Goal: Task Accomplishment & Management: Use online tool/utility

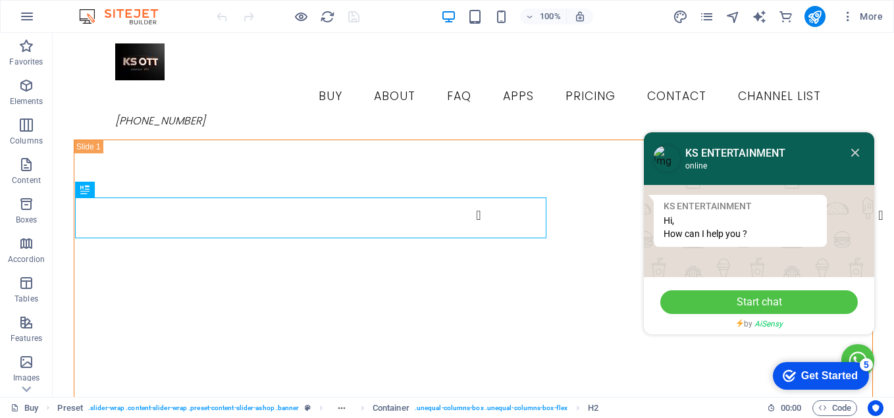
click at [851, 156] on icon at bounding box center [855, 153] width 8 height 8
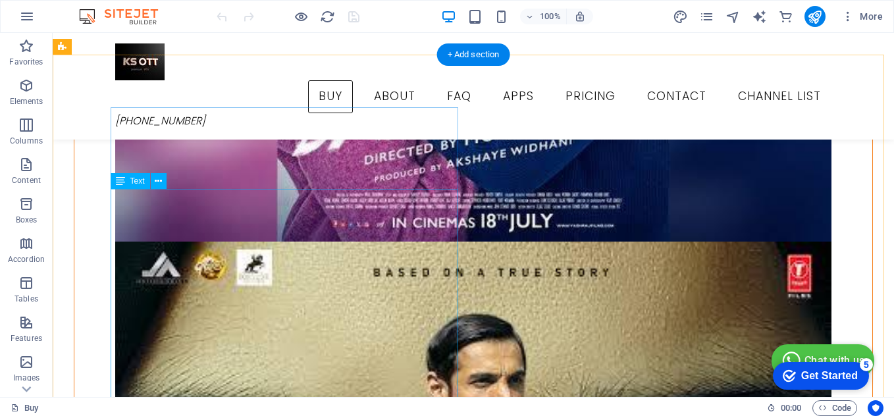
scroll to position [1909, 0]
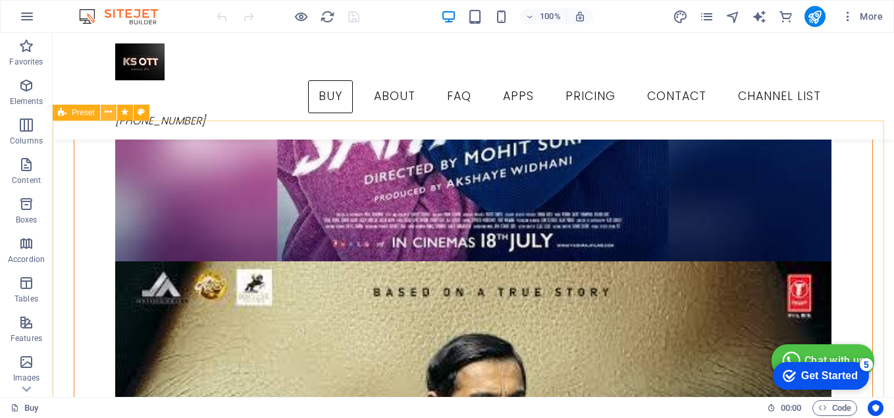
click at [109, 116] on icon at bounding box center [108, 112] width 7 height 14
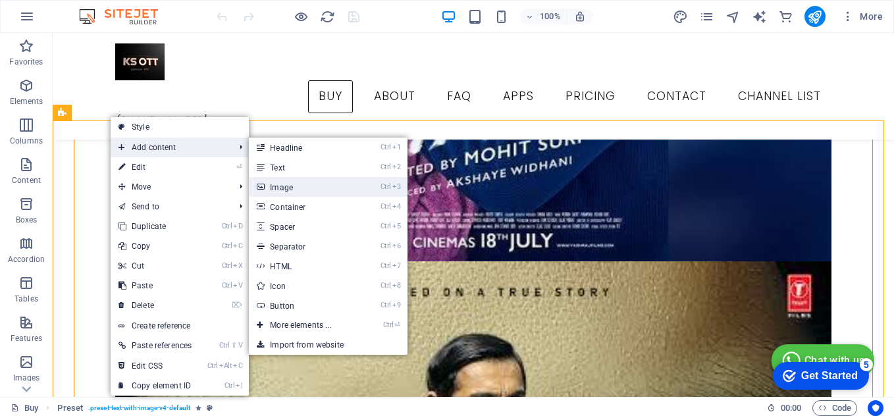
click at [298, 186] on link "Ctrl 3 Image" at bounding box center [303, 187] width 109 height 20
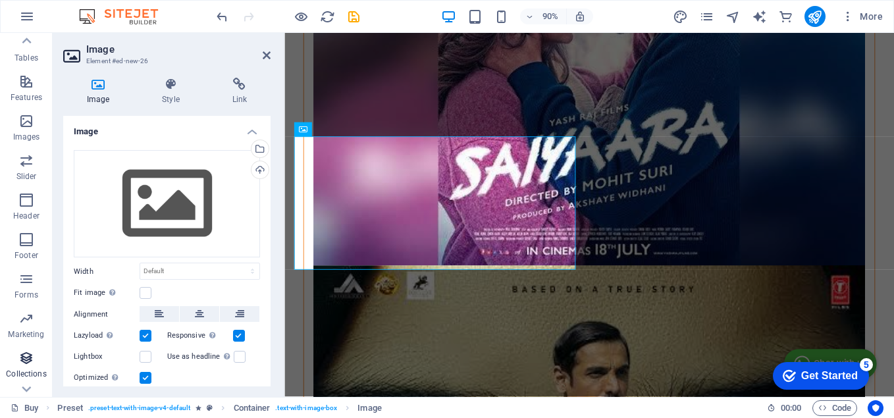
scroll to position [263, 0]
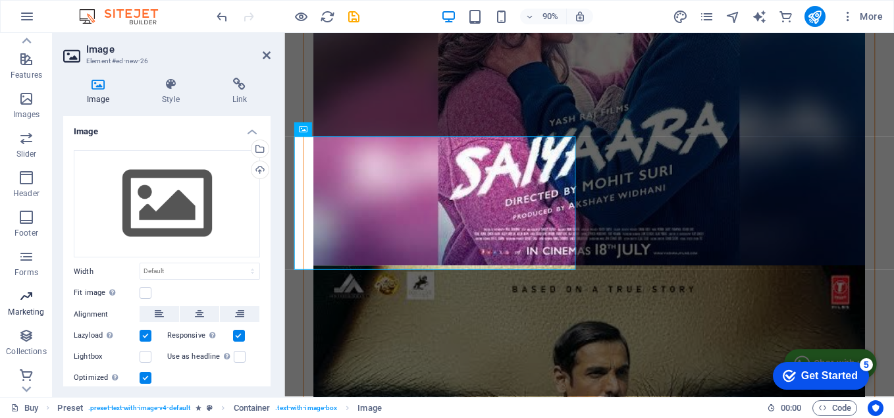
click at [31, 305] on span "Marketing" at bounding box center [26, 304] width 53 height 32
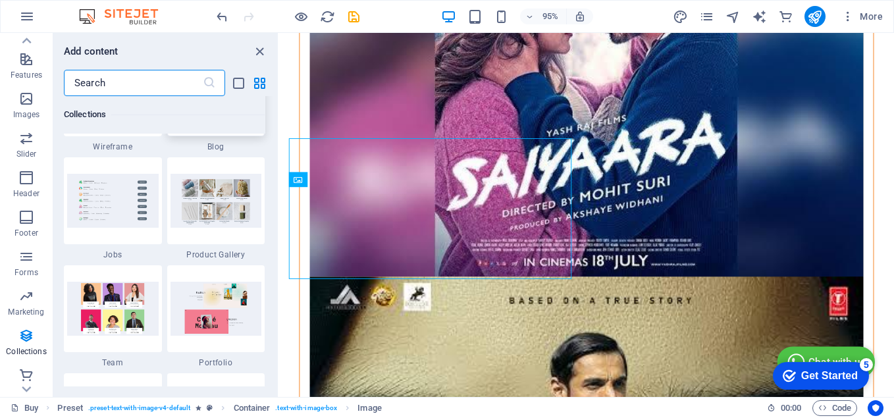
scroll to position [12094, 0]
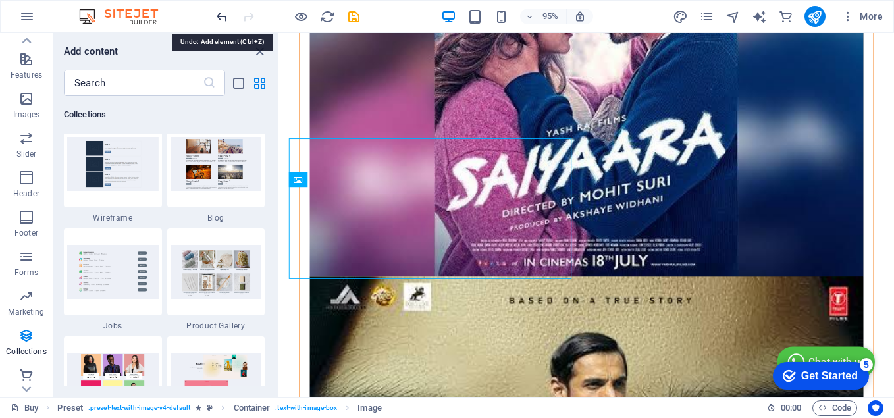
click at [219, 11] on icon "undo" at bounding box center [222, 16] width 15 height 15
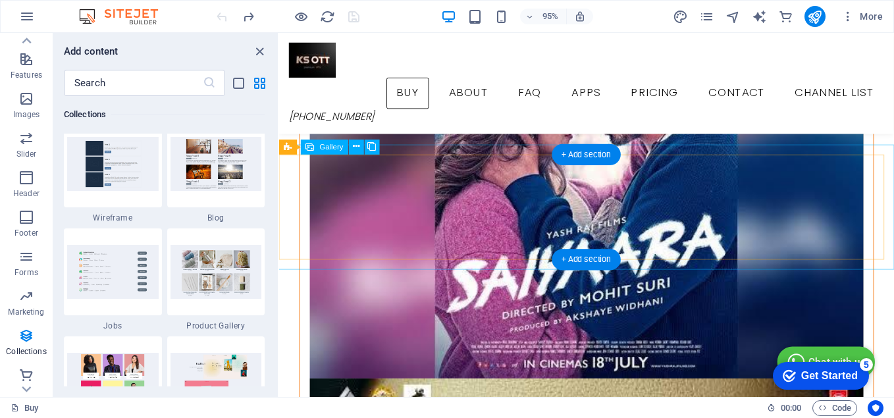
scroll to position [1700, 0]
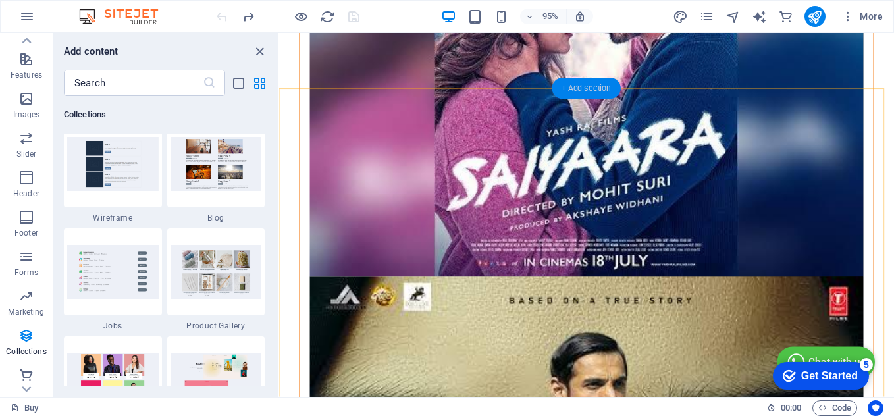
click at [580, 90] on div "+ Add section" at bounding box center [586, 88] width 69 height 21
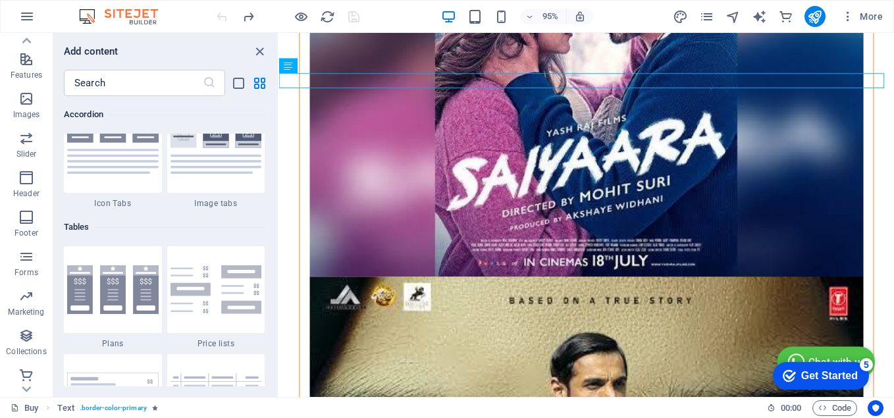
scroll to position [4475, 0]
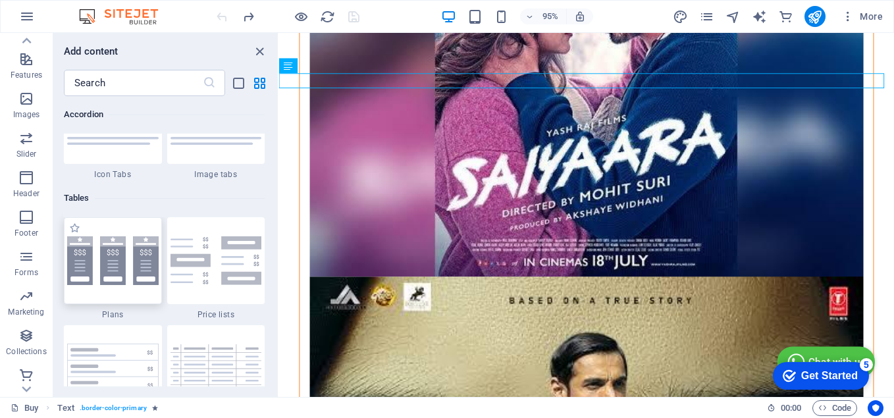
click at [111, 258] on img at bounding box center [112, 260] width 91 height 49
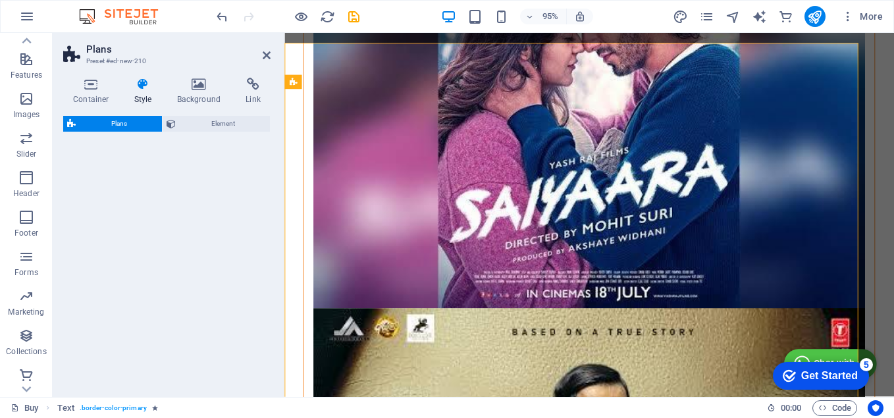
select select "rem"
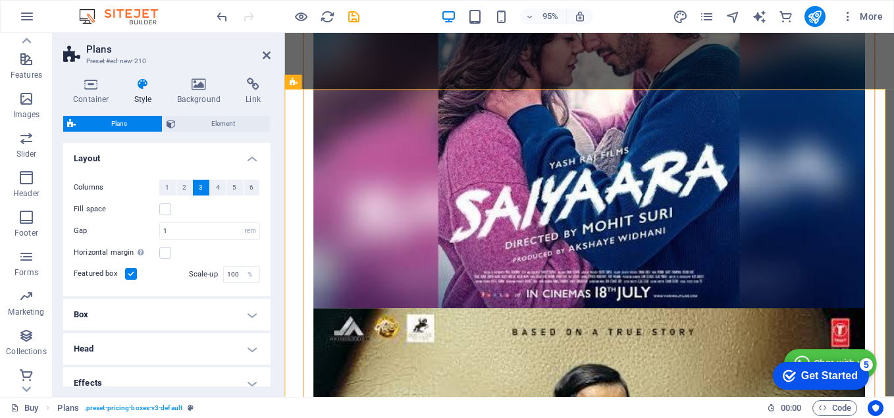
scroll to position [1747, 0]
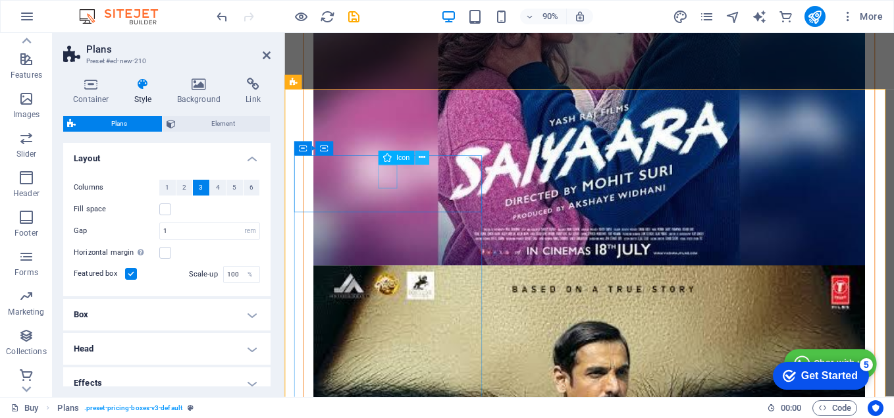
click at [419, 160] on icon at bounding box center [422, 157] width 7 height 13
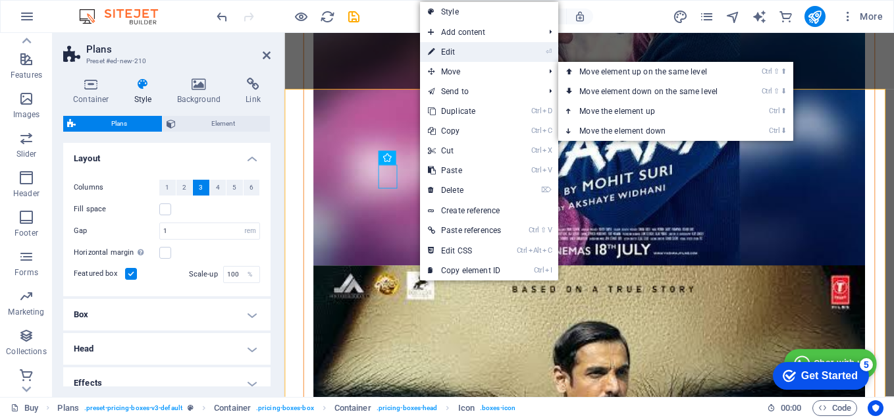
click at [454, 54] on link "⏎ Edit" at bounding box center [464, 52] width 89 height 20
select select "xMidYMid"
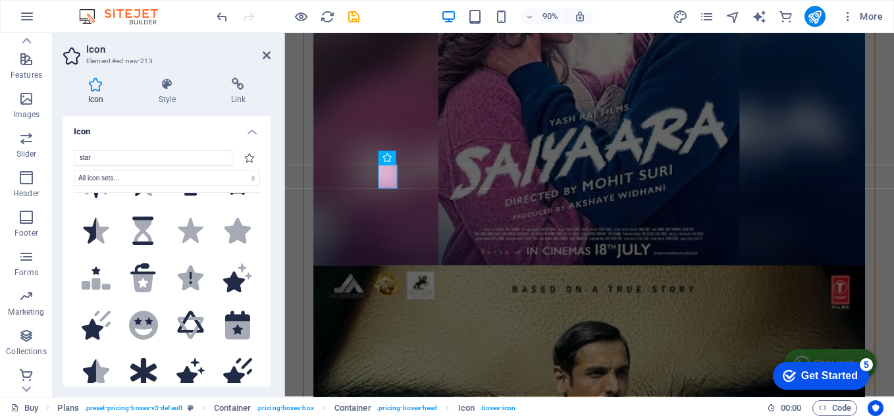
scroll to position [0, 0]
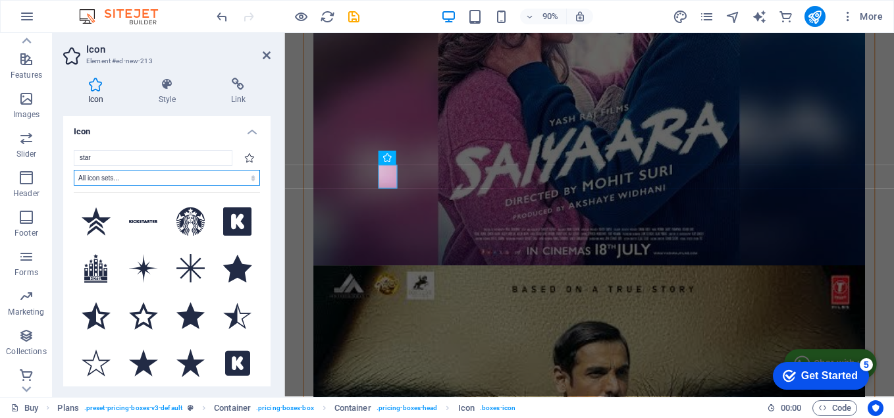
click at [249, 178] on select "All icon sets... IcoFont Ionicons FontAwesome Brands FontAwesome Duotone FontAw…" at bounding box center [167, 178] width 186 height 16
select select "font-awesome-thin"
click at [74, 170] on select "All icon sets... IcoFont Ionicons FontAwesome Brands FontAwesome Duotone FontAw…" at bounding box center [167, 178] width 186 height 16
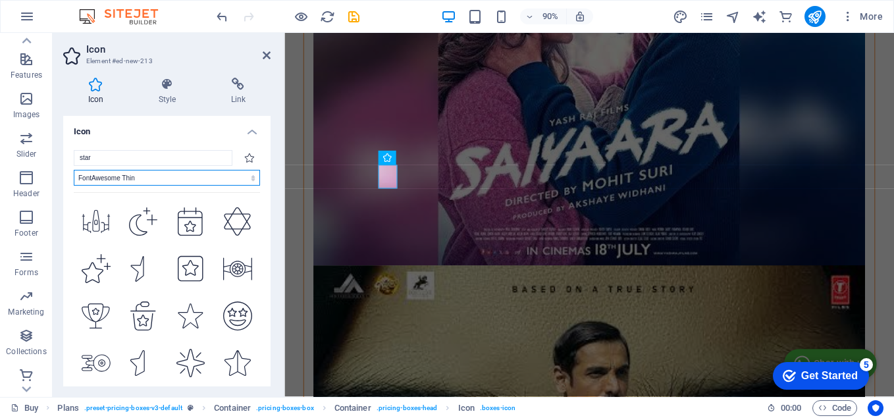
click at [247, 179] on select "All icon sets... IcoFont Ionicons FontAwesome Brands FontAwesome Duotone FontAw…" at bounding box center [167, 178] width 186 height 16
click at [161, 90] on icon at bounding box center [167, 84] width 67 height 13
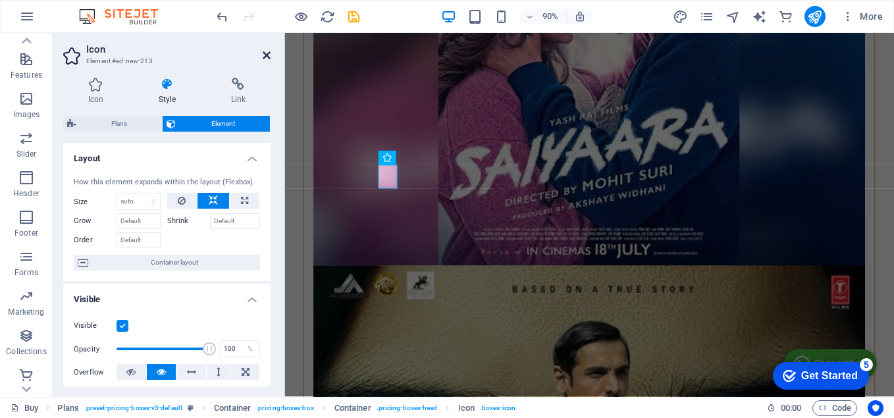
click at [265, 54] on icon at bounding box center [267, 55] width 8 height 11
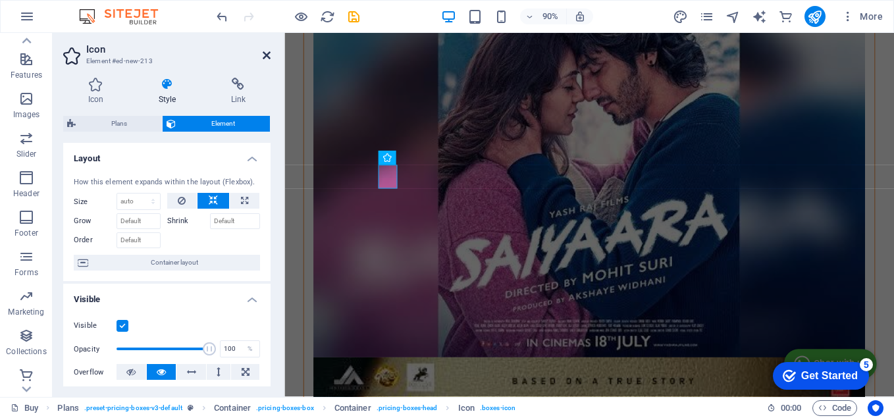
scroll to position [1909, 0]
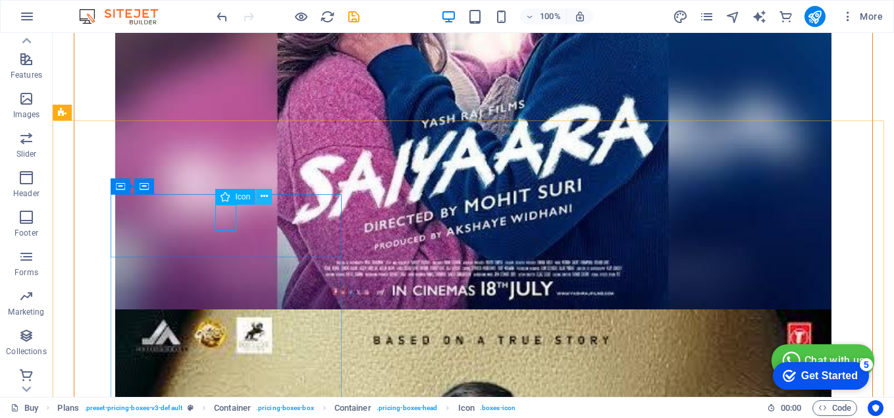
click at [264, 195] on icon at bounding box center [264, 197] width 7 height 14
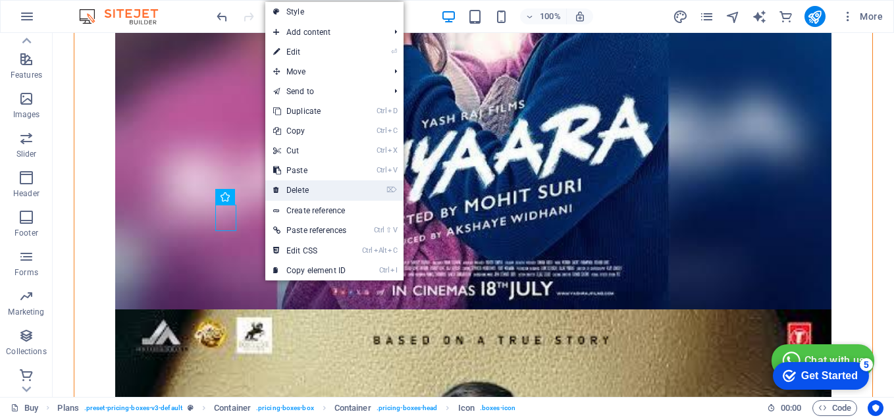
click at [294, 184] on link "⌦ Delete" at bounding box center [309, 190] width 89 height 20
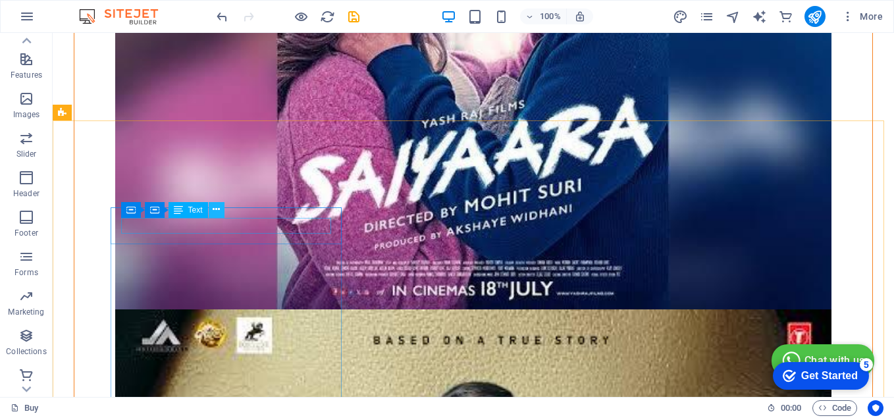
click at [214, 209] on icon at bounding box center [216, 210] width 7 height 14
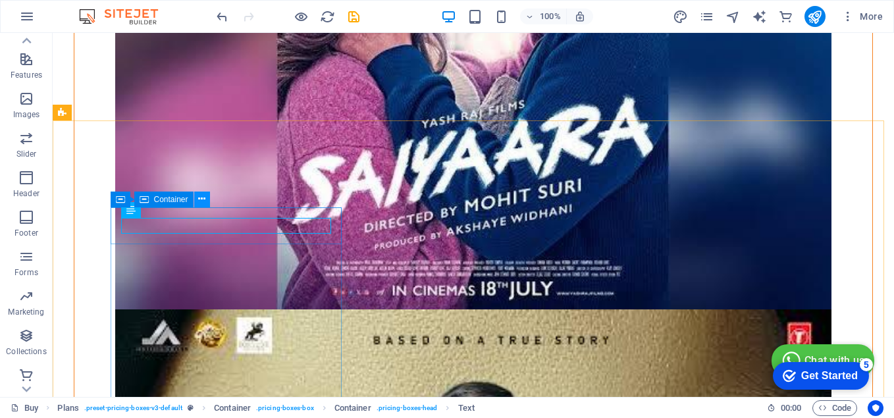
click at [202, 200] on icon at bounding box center [201, 199] width 7 height 14
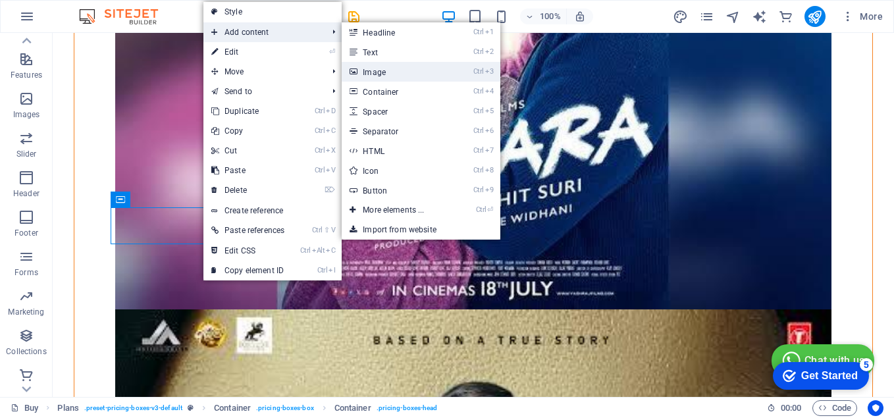
click at [373, 68] on link "Ctrl 3 Image" at bounding box center [396, 72] width 109 height 20
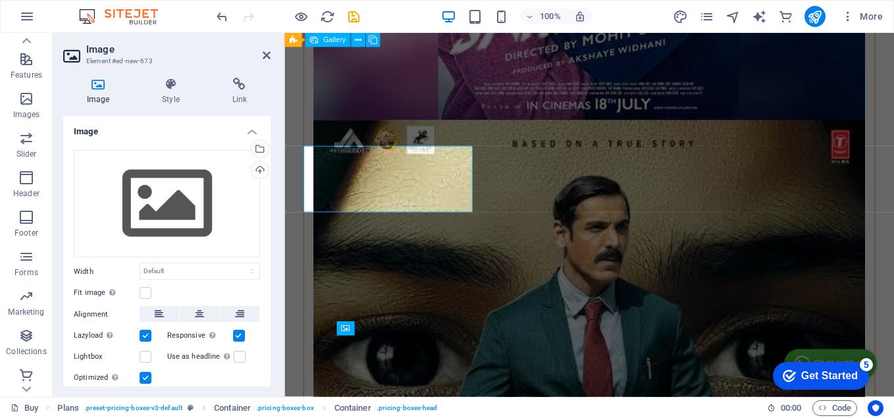
scroll to position [1747, 0]
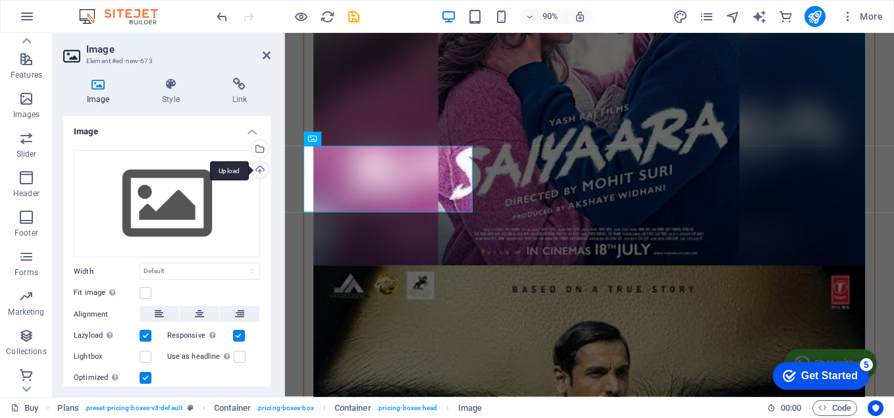
click at [257, 169] on div "Upload" at bounding box center [259, 171] width 20 height 20
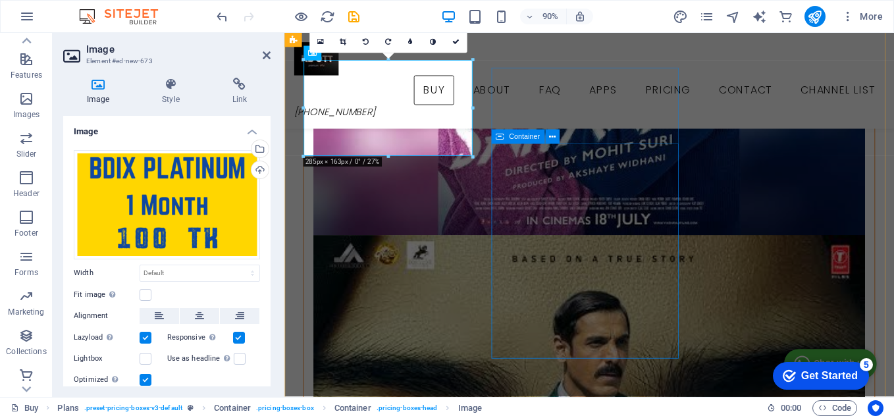
scroll to position [1747, 0]
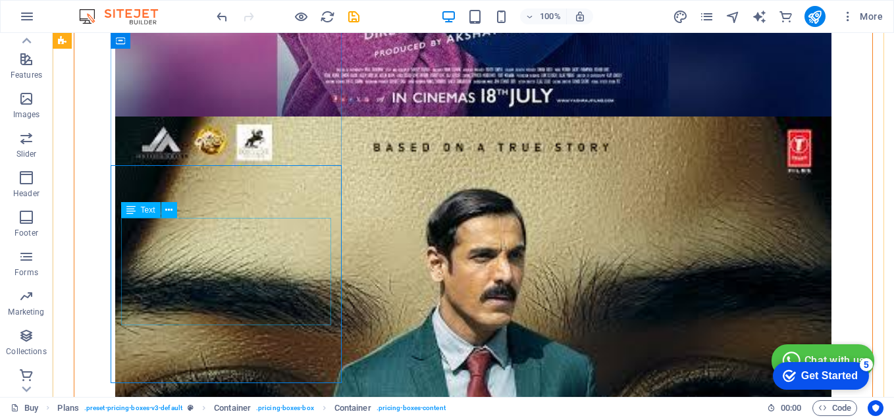
scroll to position [2122, 0]
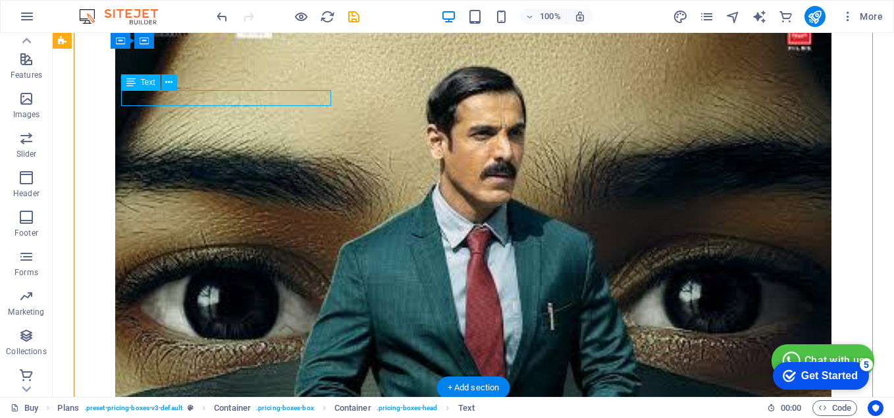
scroll to position [1935, 0]
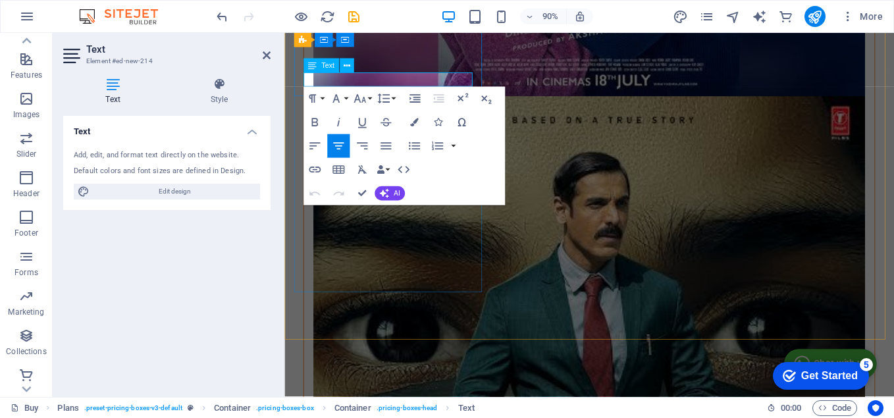
drag, startPoint x: 428, startPoint y: 84, endPoint x: 342, endPoint y: 91, distance: 85.9
drag, startPoint x: 394, startPoint y: 84, endPoint x: 285, endPoint y: 96, distance: 109.3
click at [340, 147] on icon "button" at bounding box center [338, 146] width 14 height 14
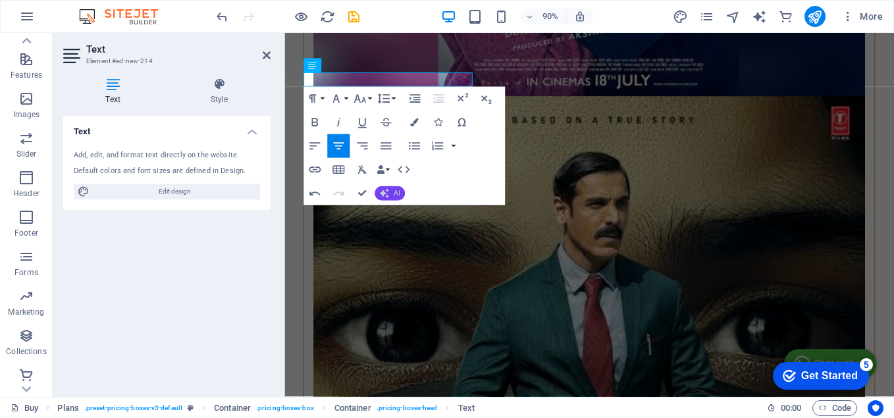
click at [393, 192] on button "AI" at bounding box center [390, 193] width 30 height 14
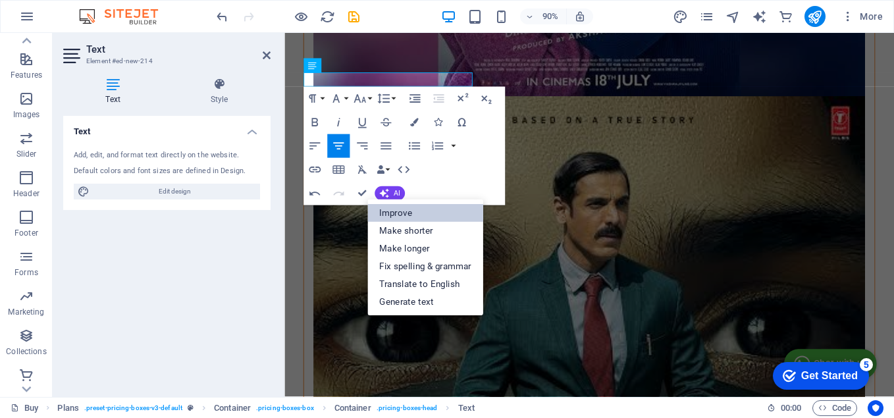
click at [393, 216] on link "Improve" at bounding box center [425, 213] width 116 height 18
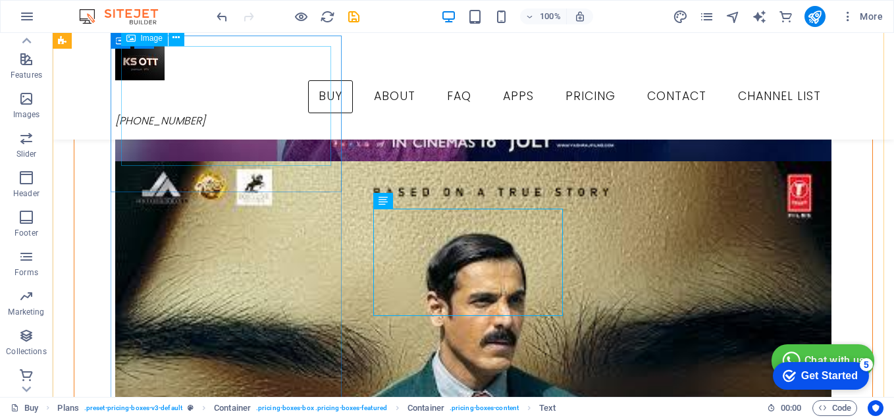
scroll to position [1991, 0]
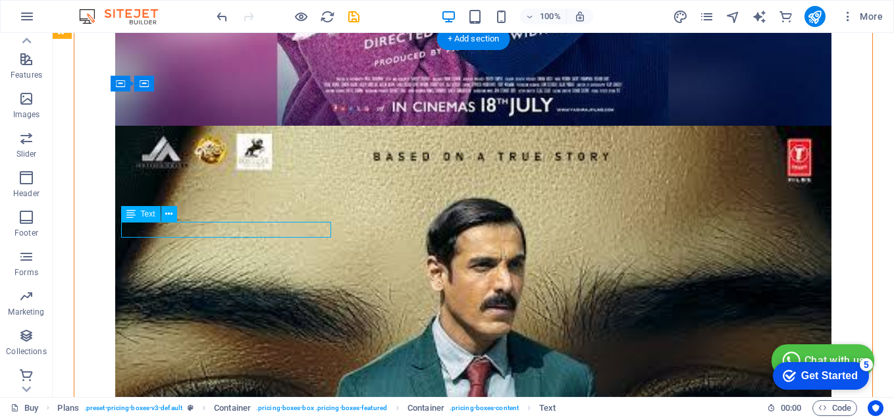
scroll to position [1804, 0]
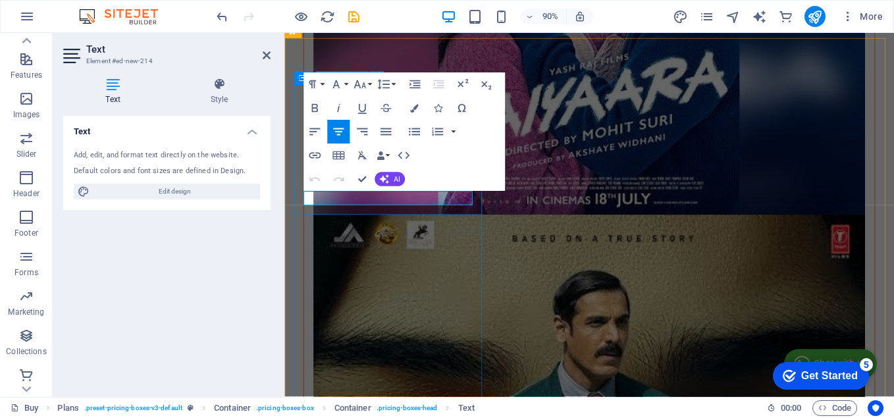
drag, startPoint x: 451, startPoint y: 218, endPoint x: 272, endPoint y: 228, distance: 179.4
drag, startPoint x: 357, startPoint y: 213, endPoint x: 281, endPoint y: 219, distance: 76.6
click at [334, 132] on icon "button" at bounding box center [338, 132] width 14 height 14
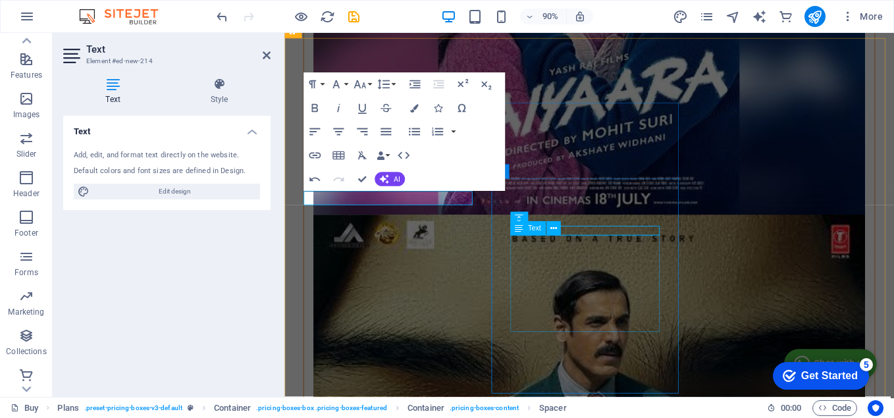
scroll to position [1991, 0]
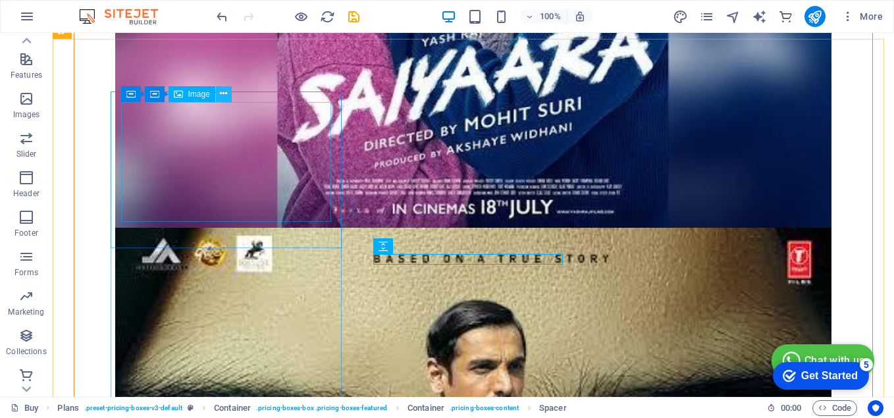
click at [223, 96] on icon at bounding box center [223, 94] width 7 height 14
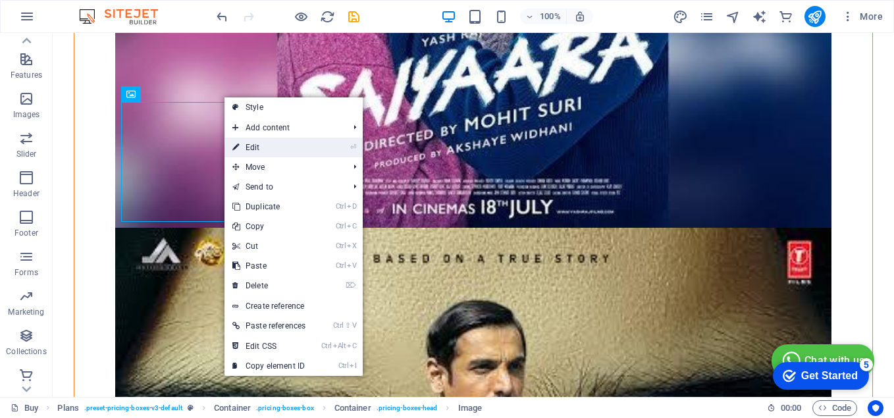
click at [260, 147] on link "⏎ Edit" at bounding box center [268, 148] width 89 height 20
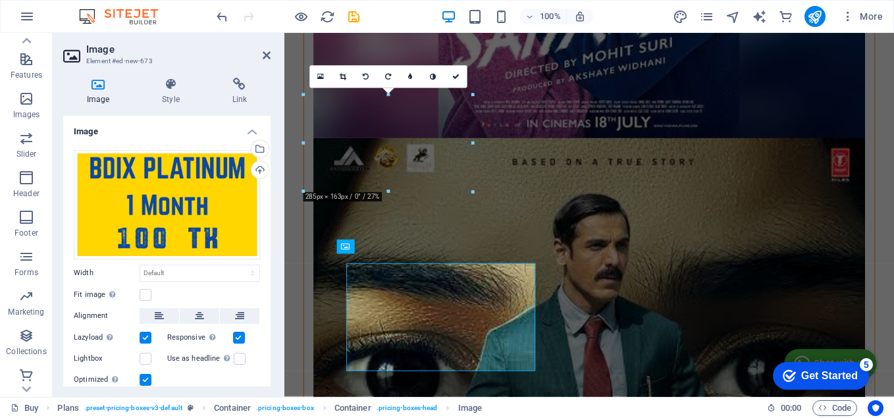
scroll to position [1804, 0]
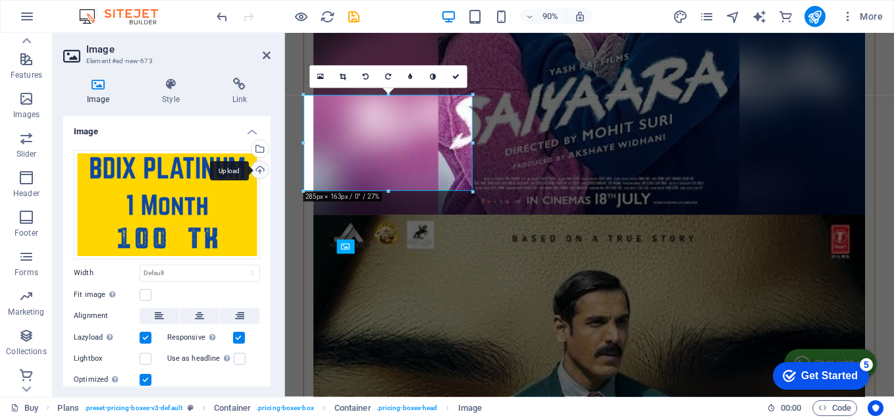
click at [255, 169] on div "Upload" at bounding box center [259, 171] width 20 height 20
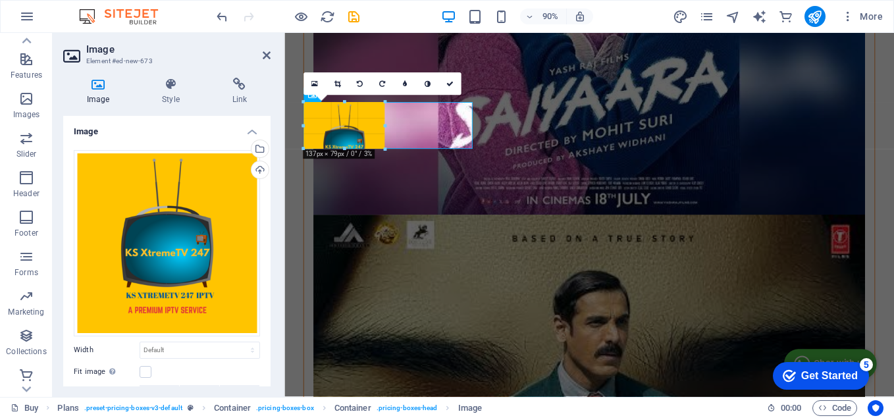
drag, startPoint x: 472, startPoint y: 95, endPoint x: 442, endPoint y: 151, distance: 62.7
type input "137"
select select "px"
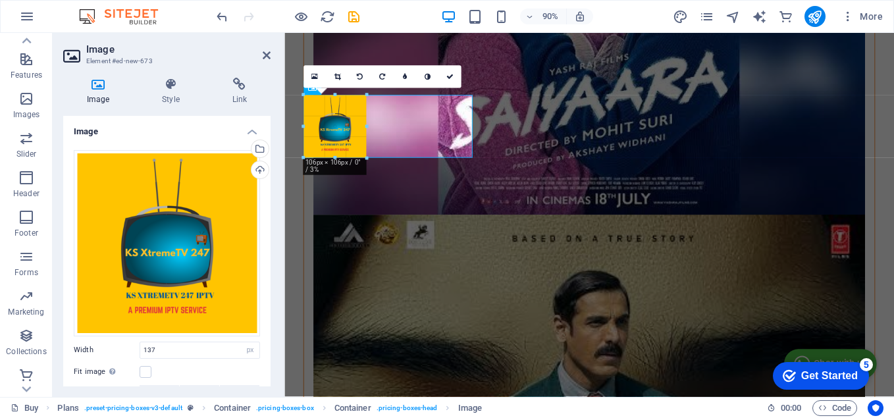
drag, startPoint x: 386, startPoint y: 126, endPoint x: 86, endPoint y: 120, distance: 299.6
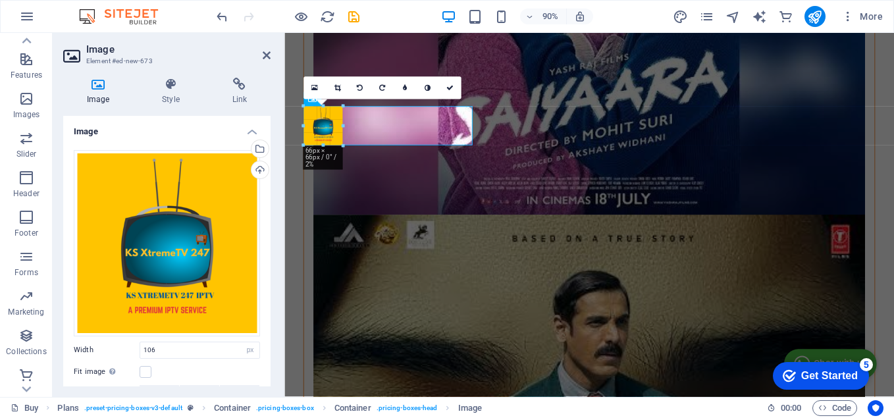
drag, startPoint x: 367, startPoint y: 128, endPoint x: 62, endPoint y: 132, distance: 304.8
type input "66"
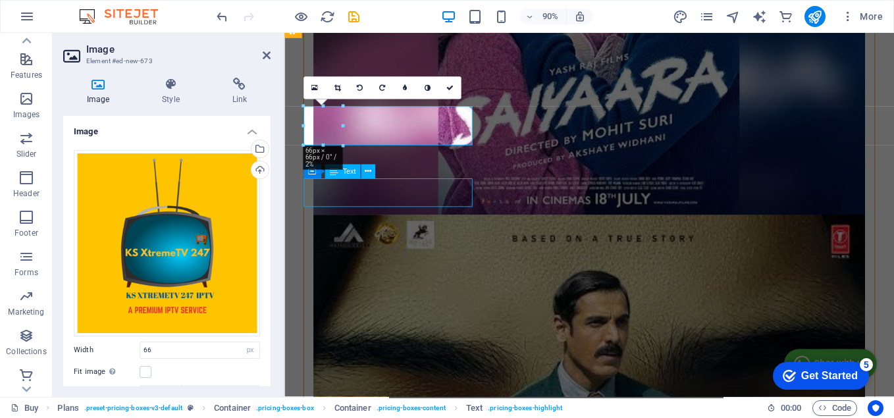
scroll to position [1991, 0]
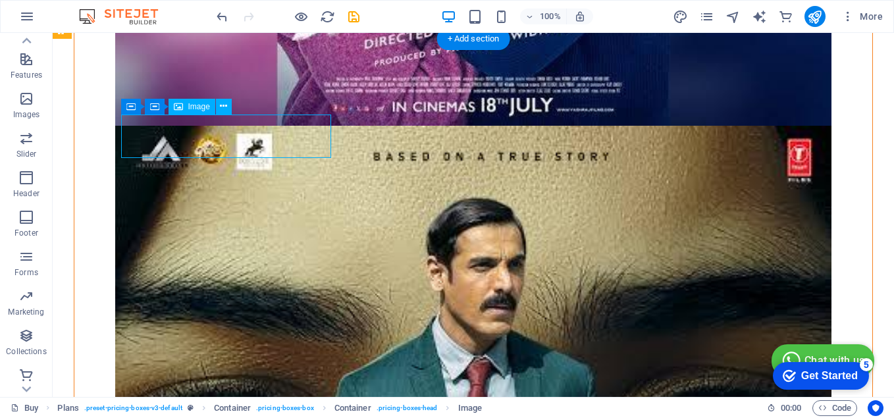
scroll to position [1804, 0]
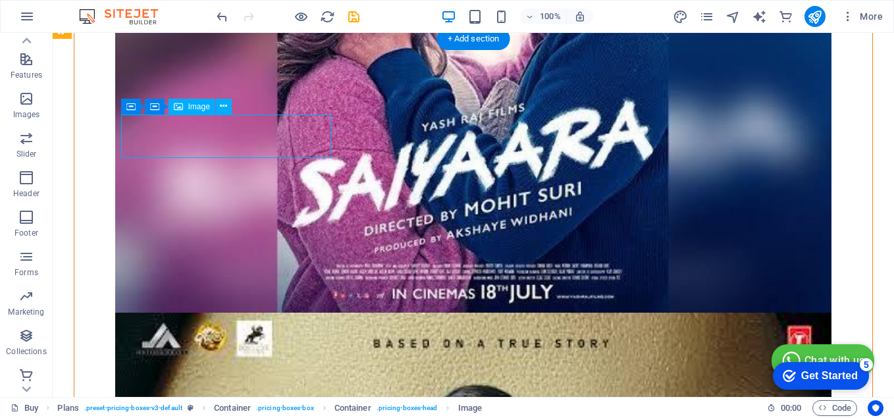
select select "px"
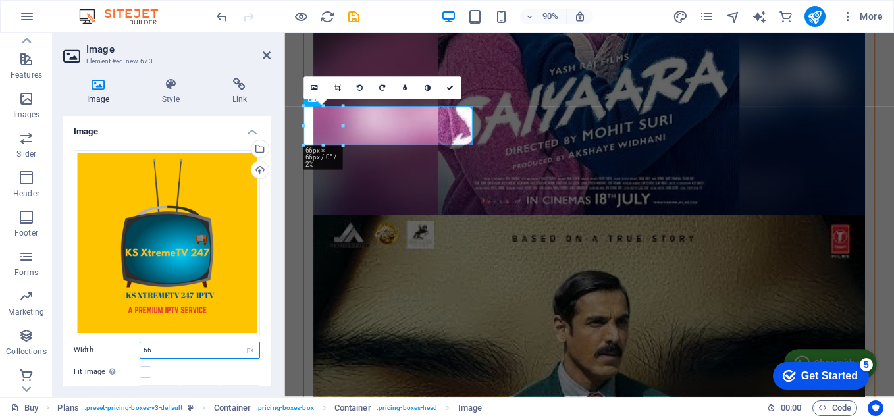
drag, startPoint x: 178, startPoint y: 350, endPoint x: 131, endPoint y: 350, distance: 47.4
click at [131, 350] on div "Width 66 Default auto px rem % em vh vw" at bounding box center [167, 350] width 186 height 17
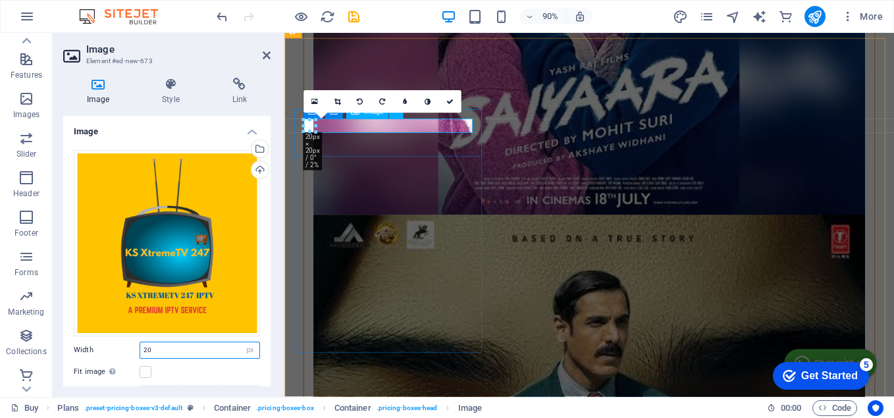
drag, startPoint x: 602, startPoint y: 161, endPoint x: 359, endPoint y: 137, distance: 243.4
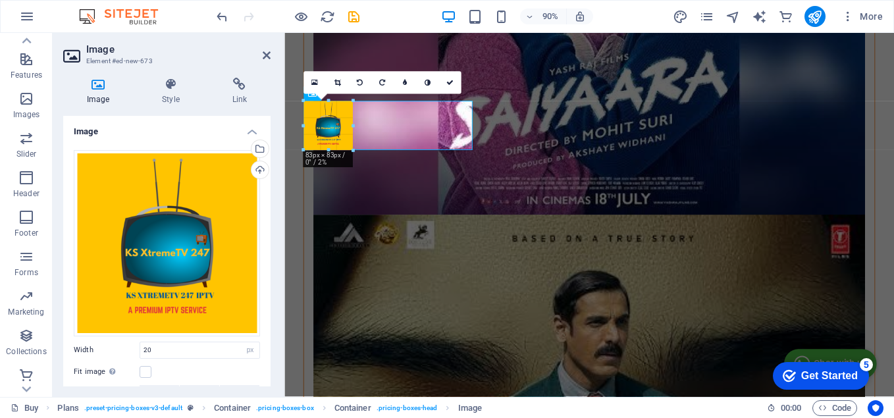
click at [386, 166] on div at bounding box center [388, 132] width 188 height 82
type input "83"
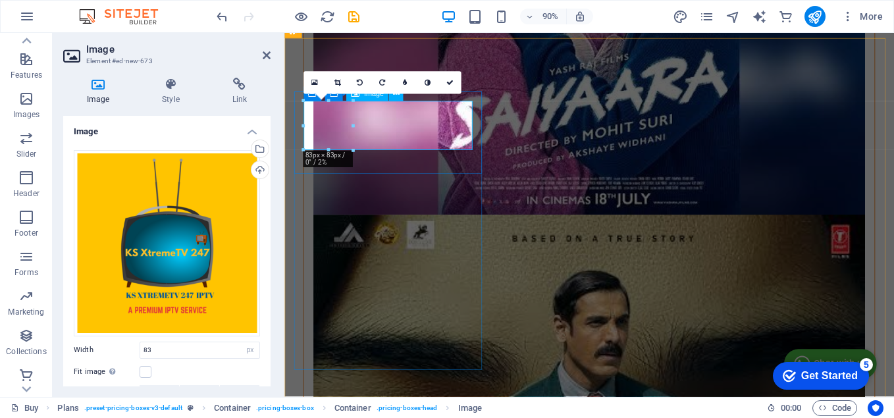
click at [267, 57] on icon at bounding box center [267, 55] width 8 height 11
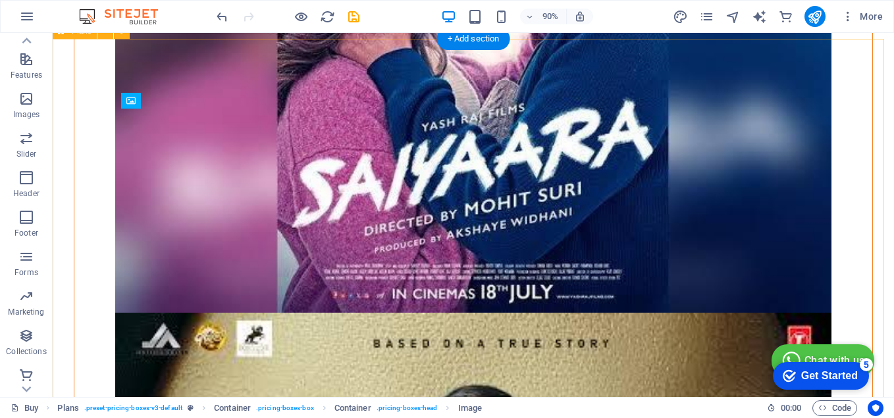
scroll to position [1991, 0]
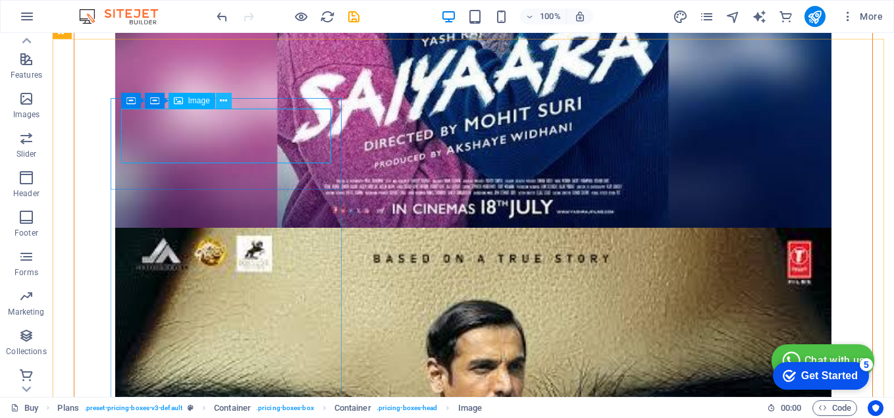
click at [226, 106] on icon at bounding box center [223, 101] width 7 height 14
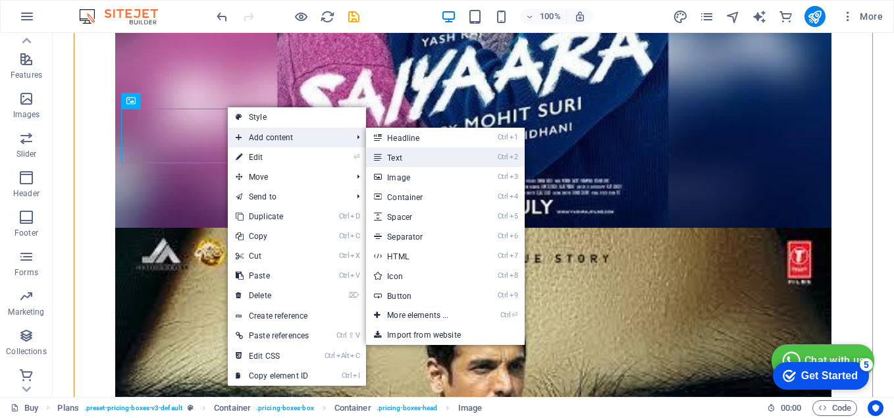
click at [400, 154] on link "Ctrl 2 Text" at bounding box center [420, 157] width 109 height 20
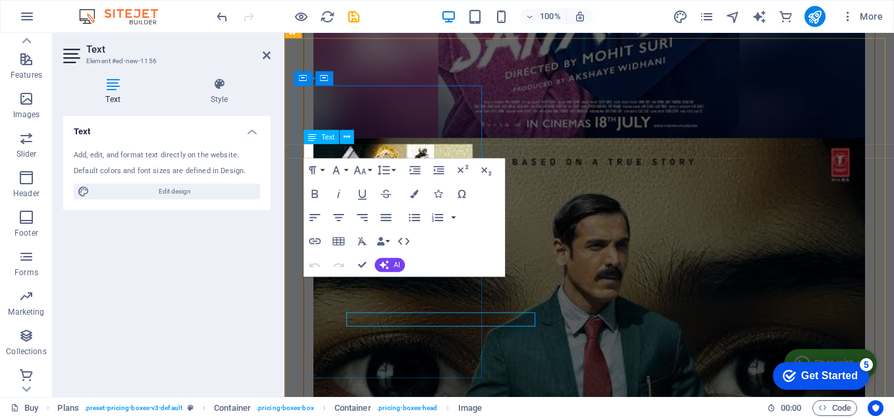
scroll to position [1804, 0]
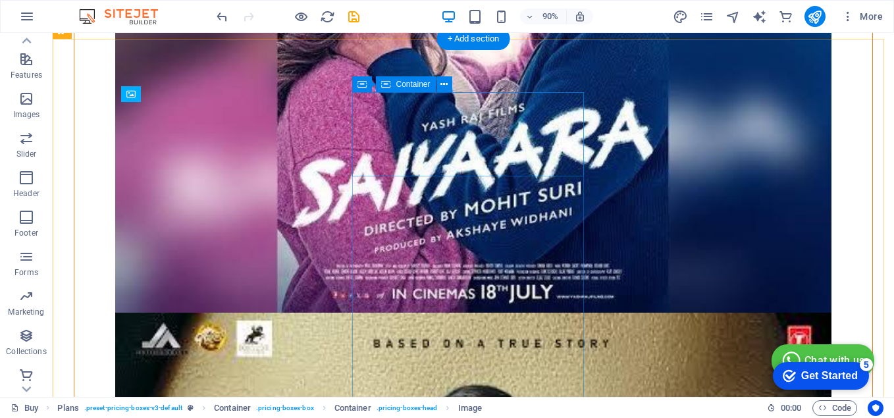
scroll to position [1991, 0]
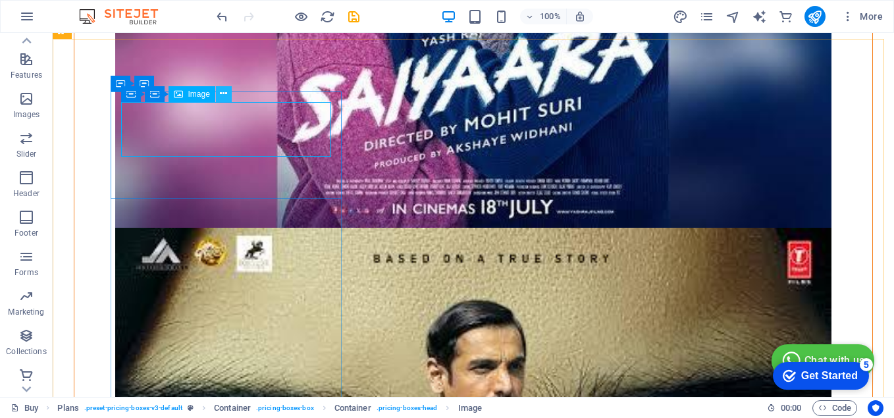
click at [226, 95] on icon at bounding box center [223, 94] width 7 height 14
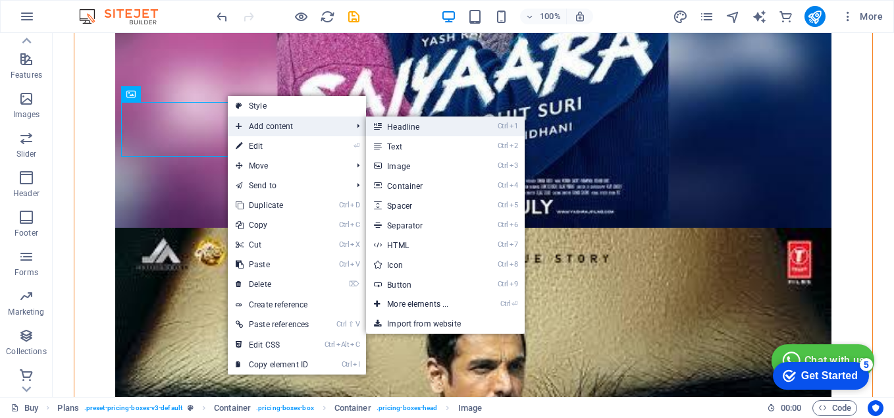
click at [410, 129] on link "Ctrl 1 Headline" at bounding box center [420, 127] width 109 height 20
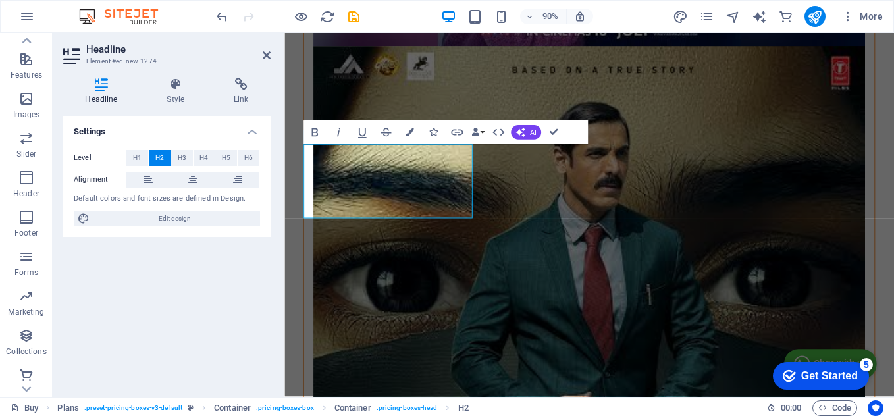
scroll to position [1804, 0]
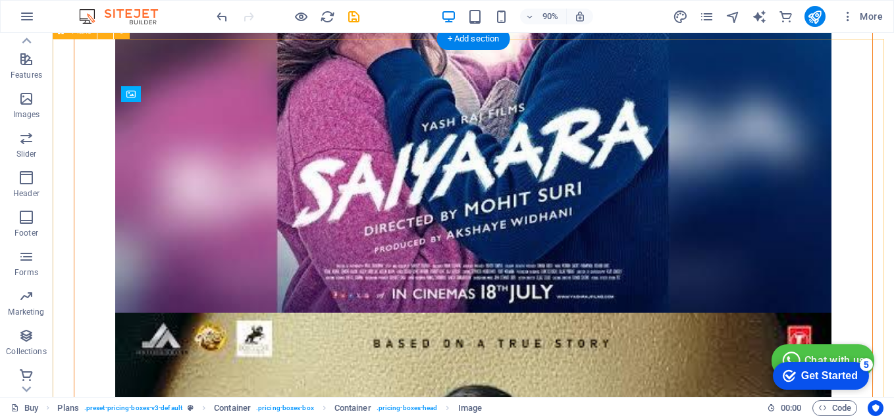
scroll to position [1991, 0]
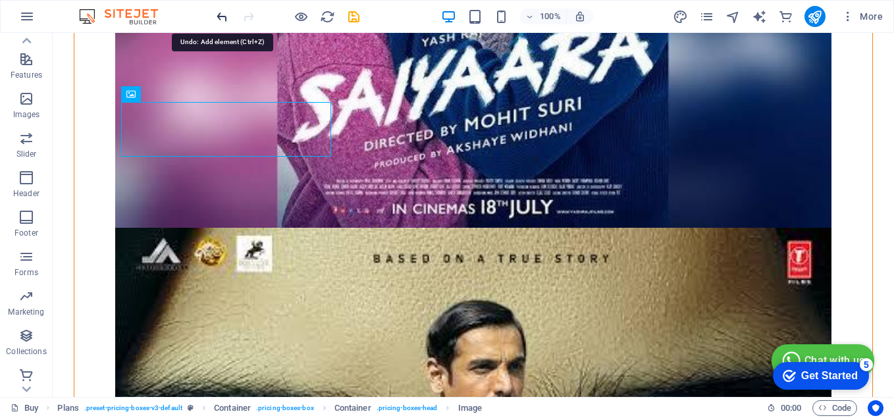
click at [221, 17] on icon "undo" at bounding box center [222, 16] width 15 height 15
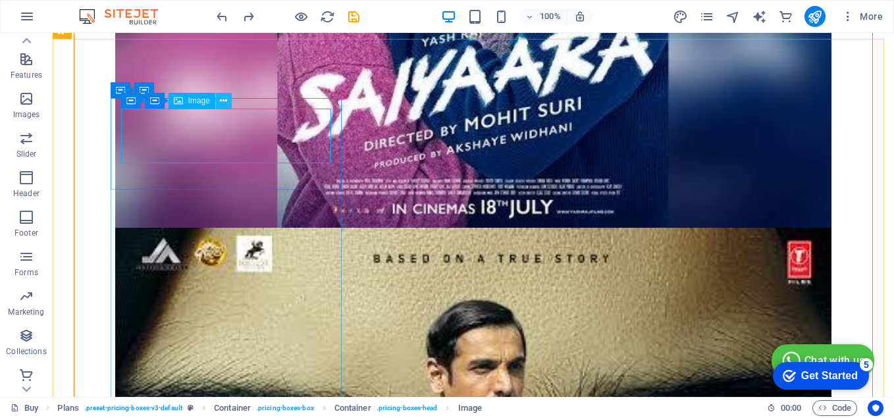
click at [218, 99] on button at bounding box center [224, 101] width 16 height 16
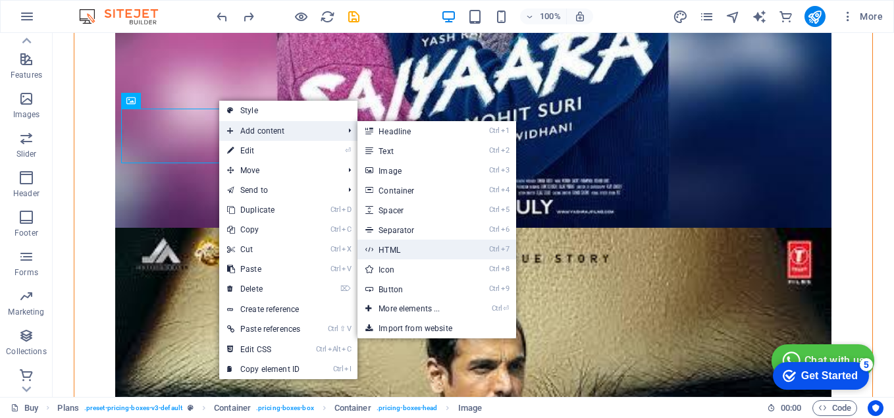
click at [405, 251] on link "Ctrl 7 HTML" at bounding box center [411, 250] width 109 height 20
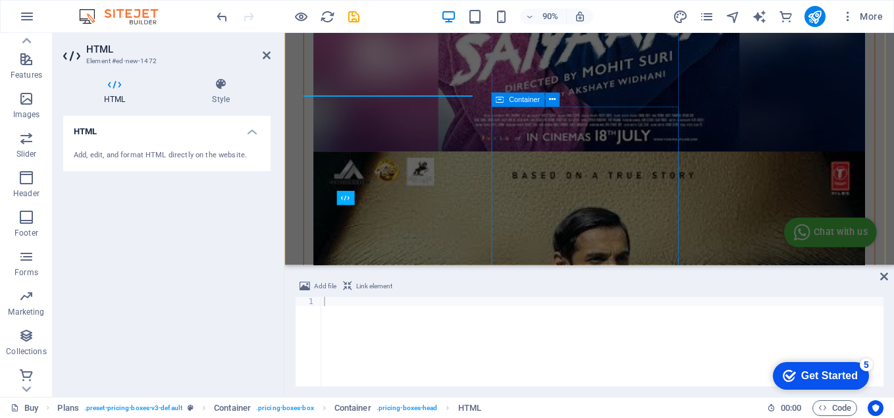
scroll to position [1935, 0]
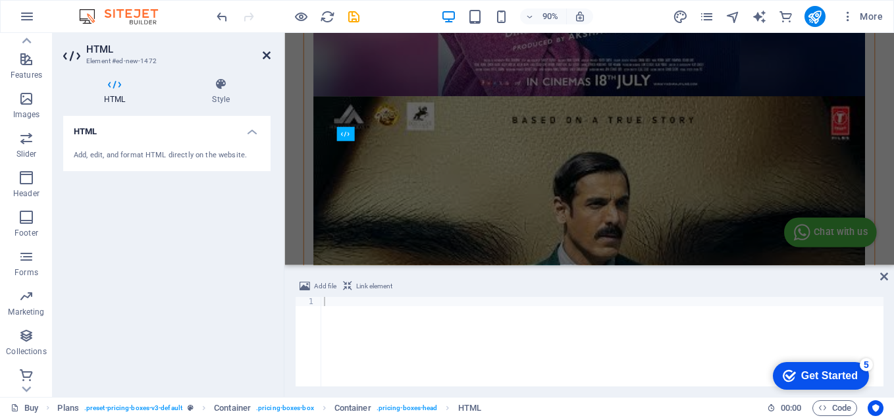
click at [264, 53] on icon at bounding box center [267, 55] width 8 height 11
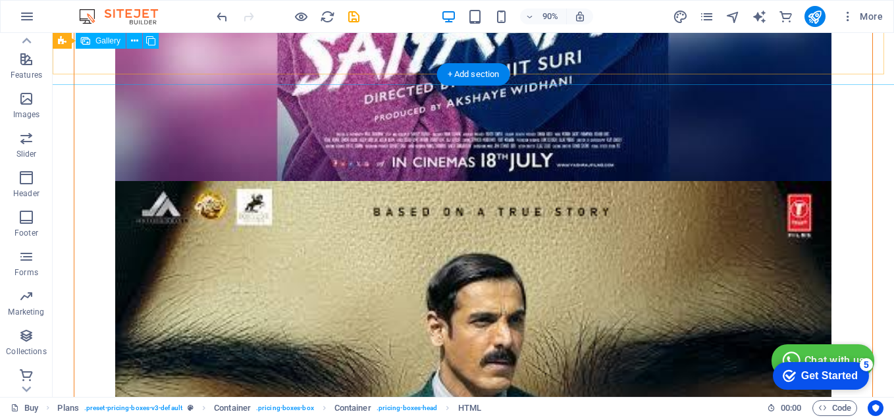
scroll to position [1939, 0]
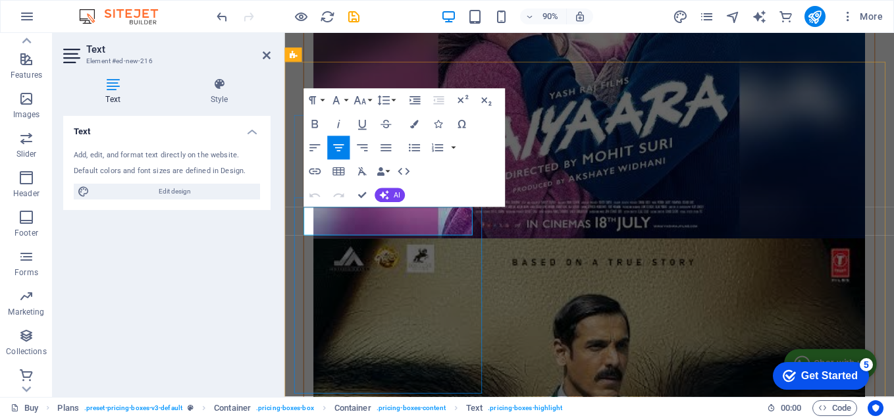
drag, startPoint x: 430, startPoint y: 242, endPoint x: 395, endPoint y: 243, distance: 34.9
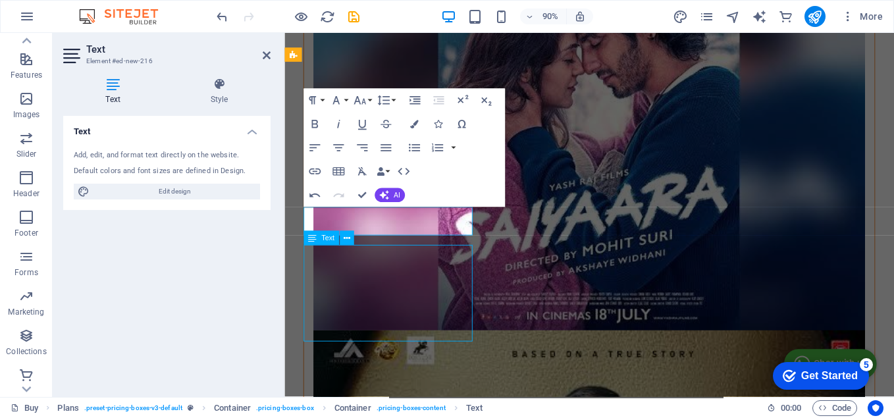
scroll to position [1939, 0]
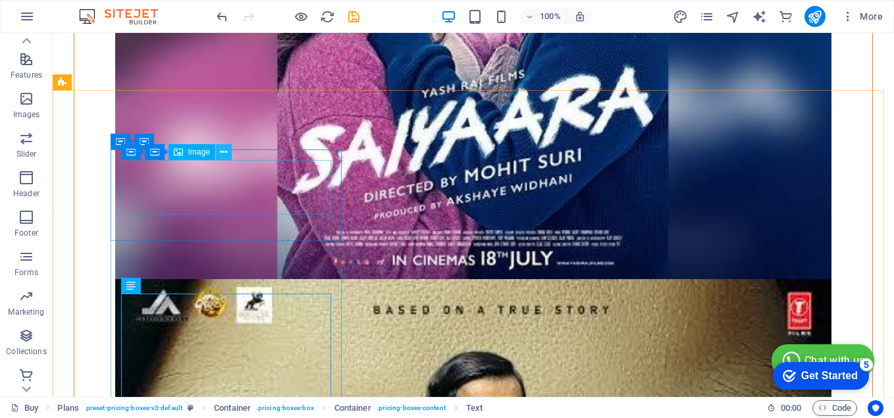
click at [228, 155] on button at bounding box center [224, 152] width 16 height 16
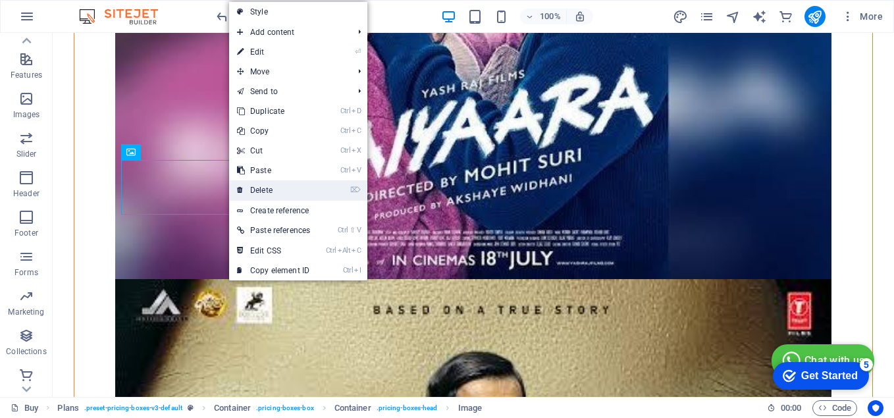
click at [268, 193] on link "⌦ Delete" at bounding box center [273, 190] width 89 height 20
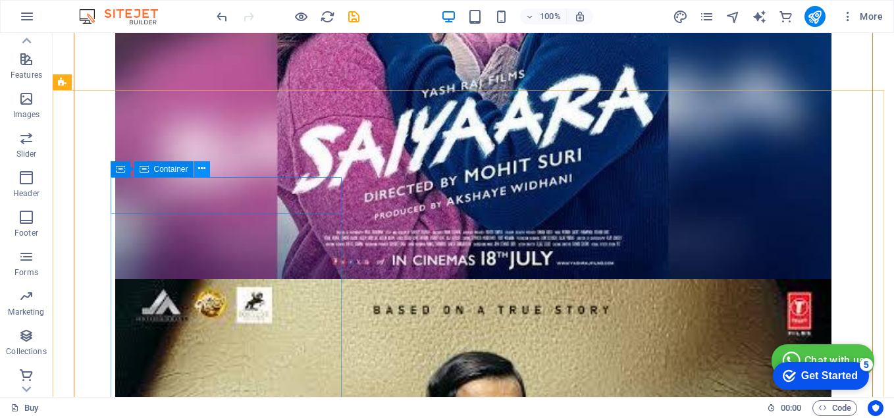
click at [199, 170] on icon at bounding box center [201, 169] width 7 height 14
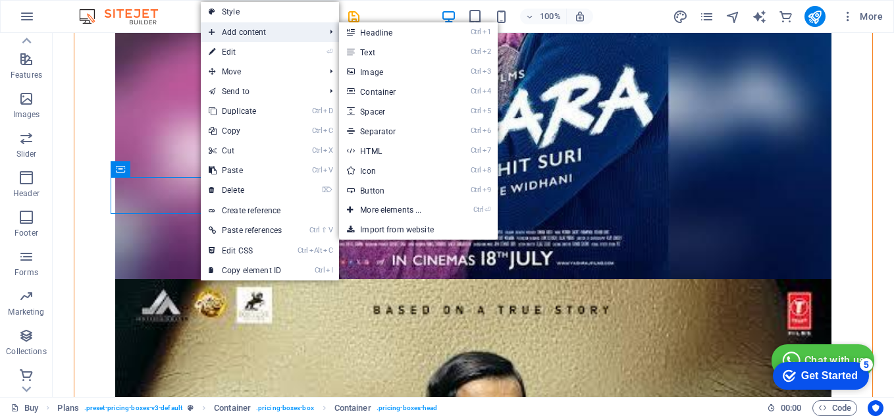
click at [244, 33] on span "Add content" at bounding box center [260, 32] width 118 height 20
click at [402, 206] on link "Ctrl ⏎ More elements ..." at bounding box center [393, 210] width 109 height 20
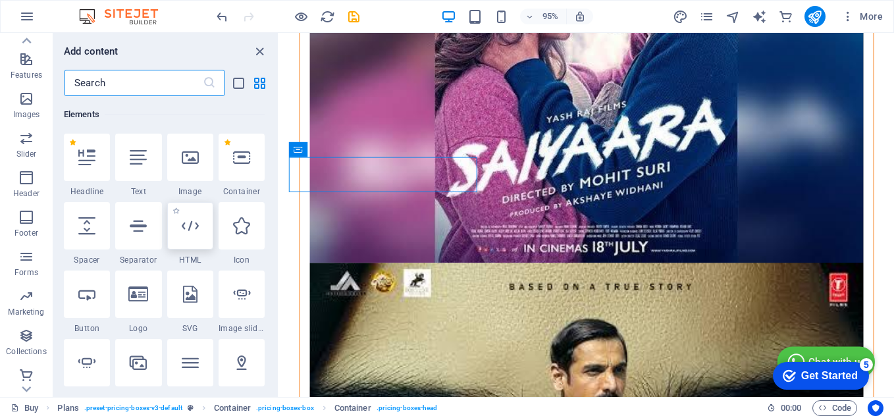
scroll to position [206, 0]
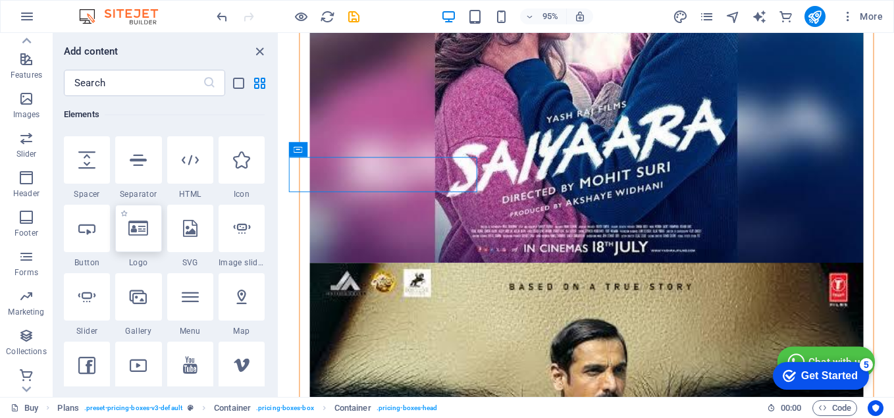
click at [139, 233] on icon at bounding box center [138, 228] width 20 height 17
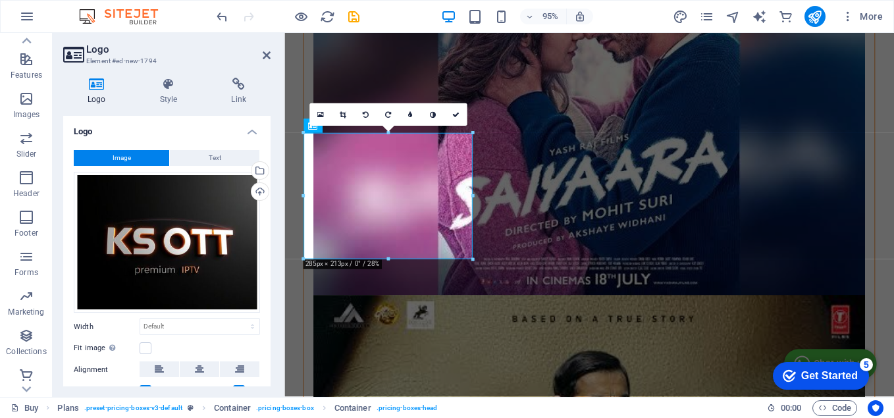
scroll to position [1761, 0]
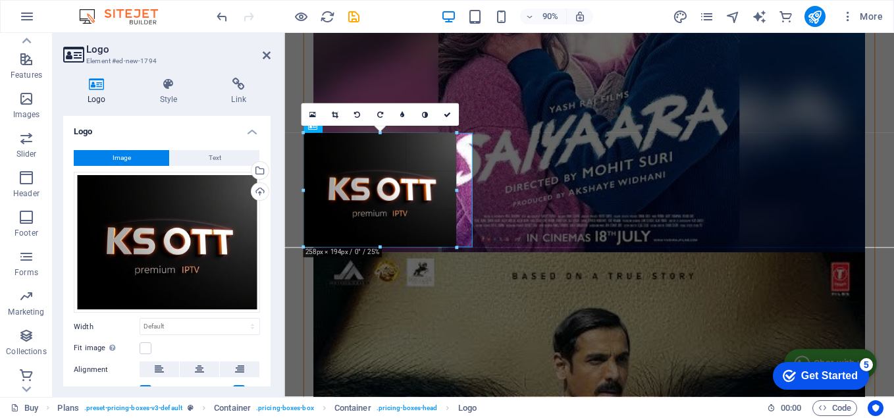
drag, startPoint x: 390, startPoint y: 259, endPoint x: 398, endPoint y: 249, distance: 13.1
type input "258"
select select "px"
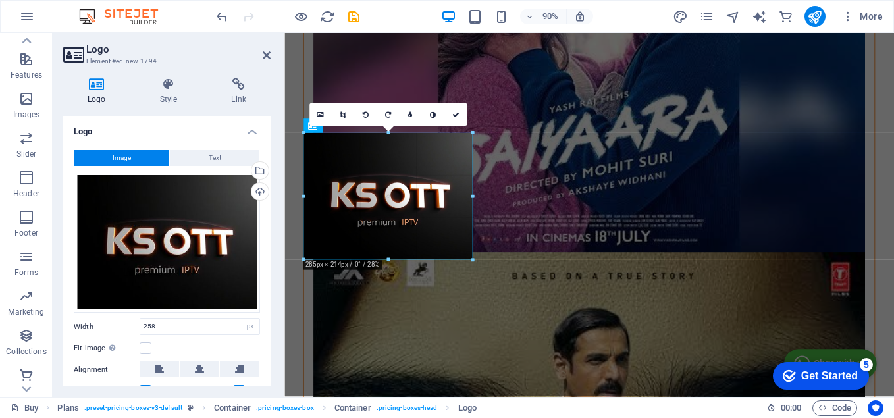
drag, startPoint x: 456, startPoint y: 189, endPoint x: 474, endPoint y: 192, distance: 18.1
type input "285"
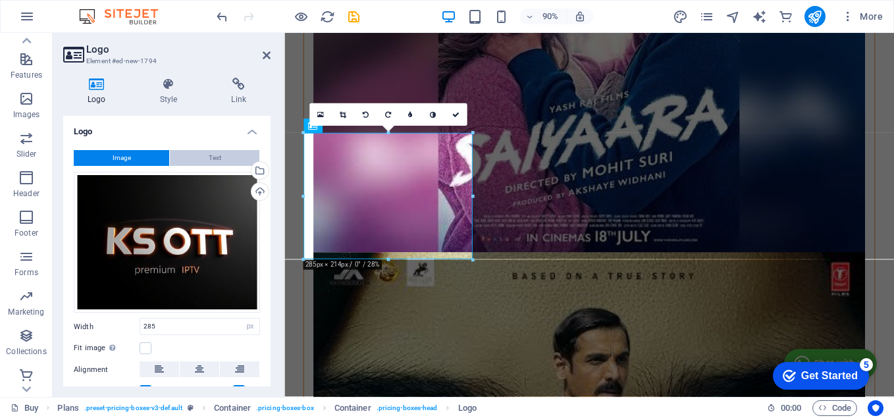
click at [216, 158] on span "Text" at bounding box center [215, 158] width 13 height 16
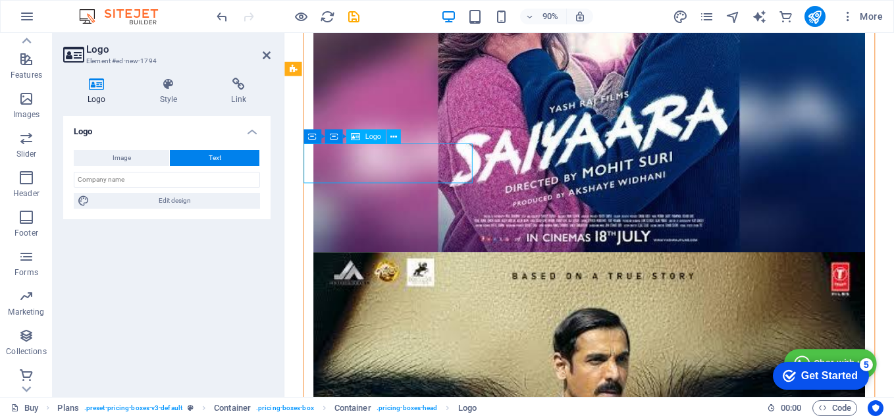
drag, startPoint x: 435, startPoint y: 176, endPoint x: 364, endPoint y: 178, distance: 71.1
click at [392, 138] on icon at bounding box center [393, 136] width 7 height 13
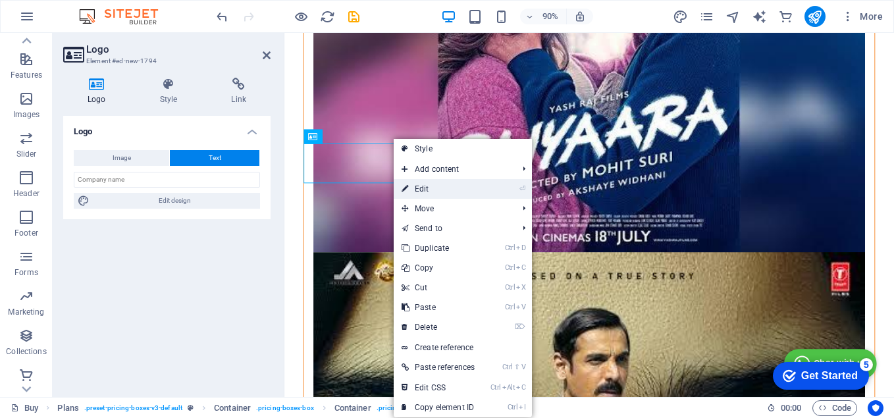
click at [427, 194] on link "⏎ Edit" at bounding box center [438, 189] width 89 height 20
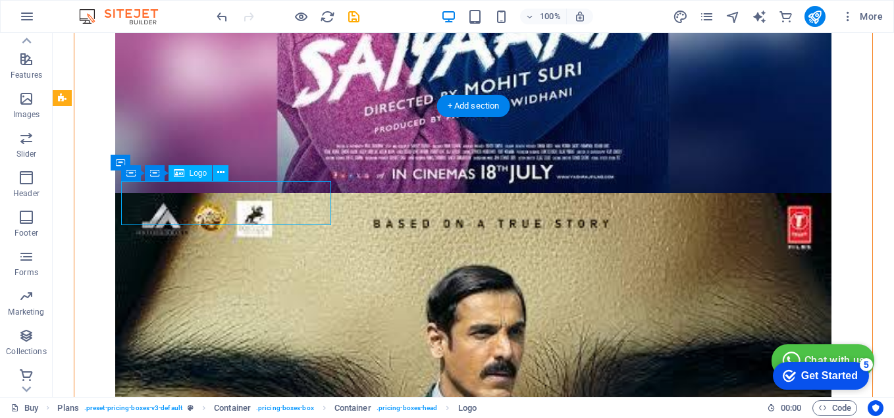
scroll to position [1761, 0]
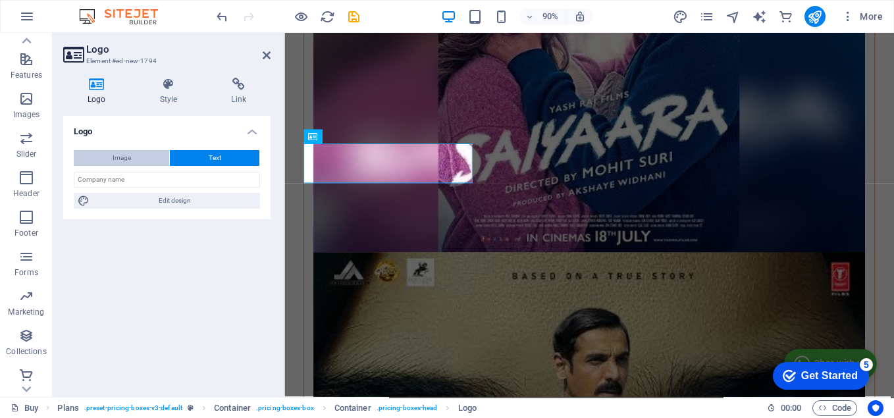
click at [140, 161] on button "Image" at bounding box center [121, 158] width 95 height 16
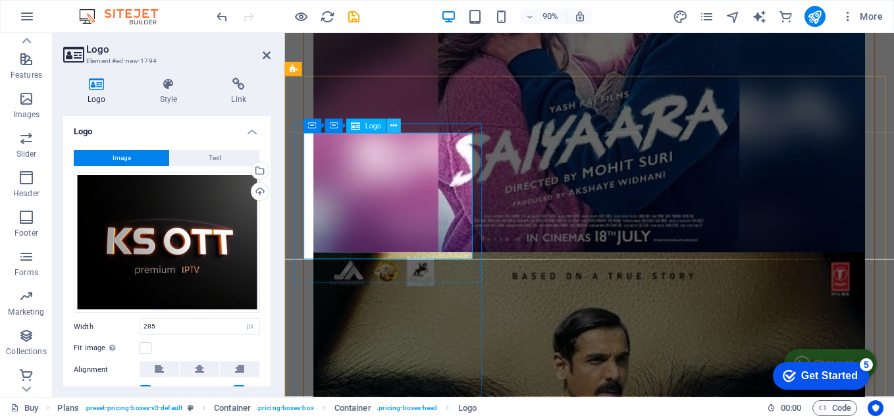
click at [396, 128] on icon at bounding box center [393, 126] width 7 height 13
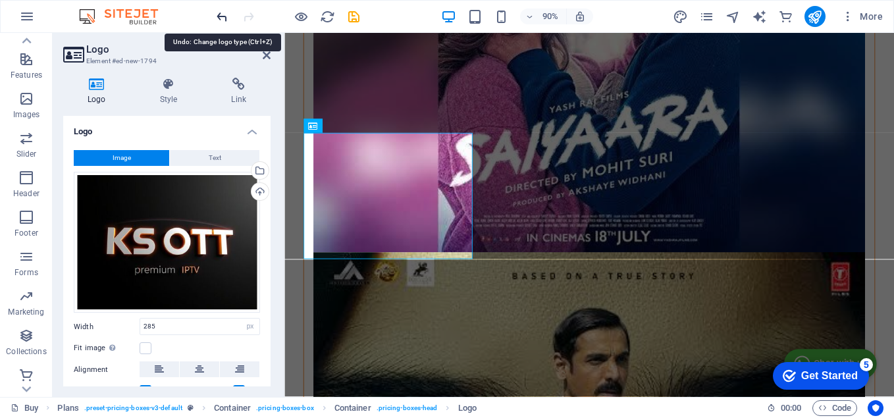
click at [217, 13] on icon "undo" at bounding box center [222, 16] width 15 height 15
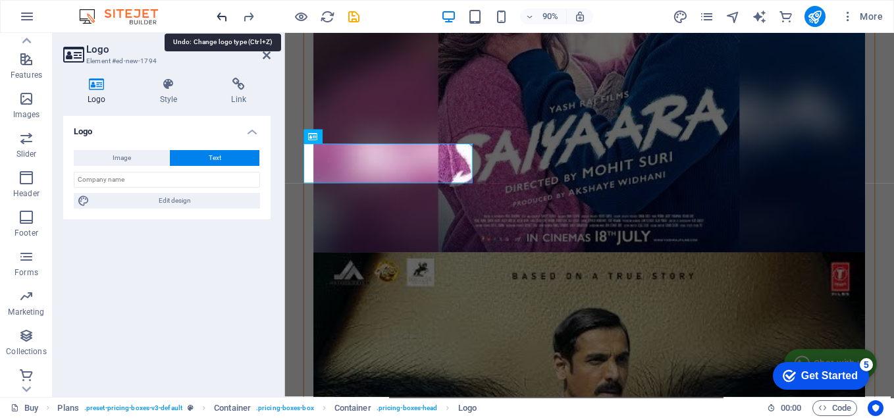
click at [218, 13] on icon "undo" at bounding box center [222, 16] width 15 height 15
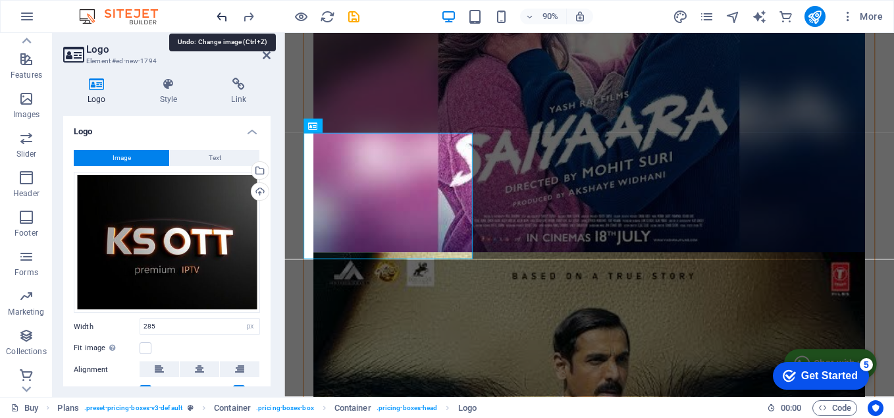
click at [218, 13] on icon "undo" at bounding box center [222, 16] width 15 height 15
type input "258"
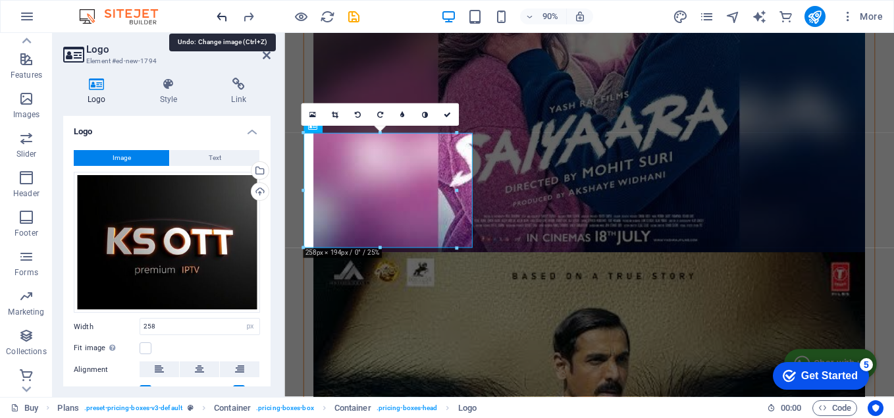
click at [218, 13] on icon "undo" at bounding box center [222, 16] width 15 height 15
select select "DISABLED_OPTION_VALUE"
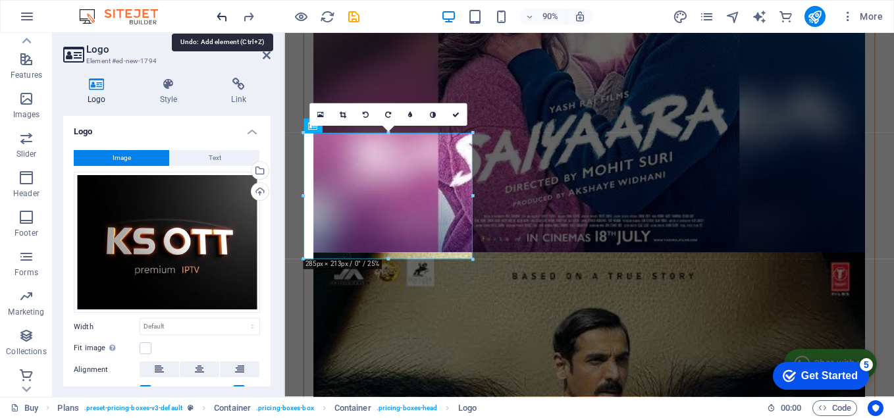
click at [218, 13] on icon "undo" at bounding box center [222, 16] width 15 height 15
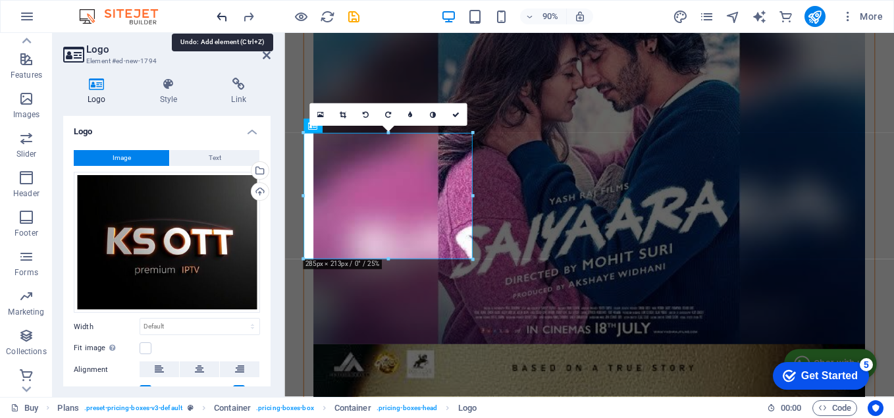
scroll to position [1923, 0]
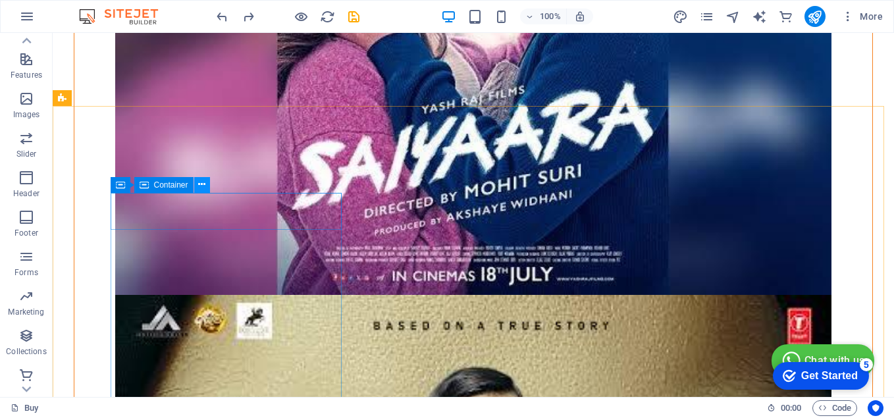
click at [201, 186] on icon at bounding box center [201, 185] width 7 height 14
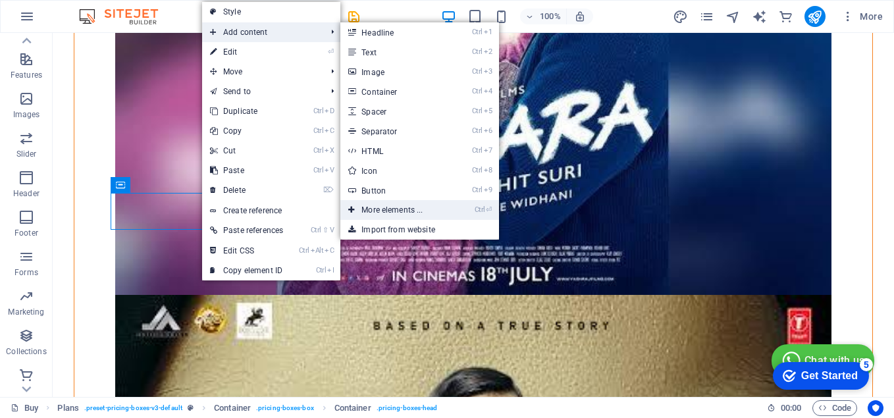
click at [390, 211] on link "Ctrl ⏎ More elements ..." at bounding box center [394, 210] width 109 height 20
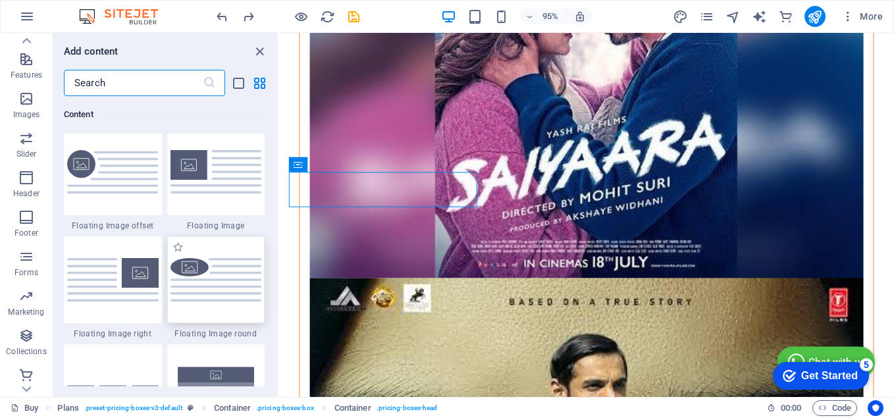
scroll to position [2773, 0]
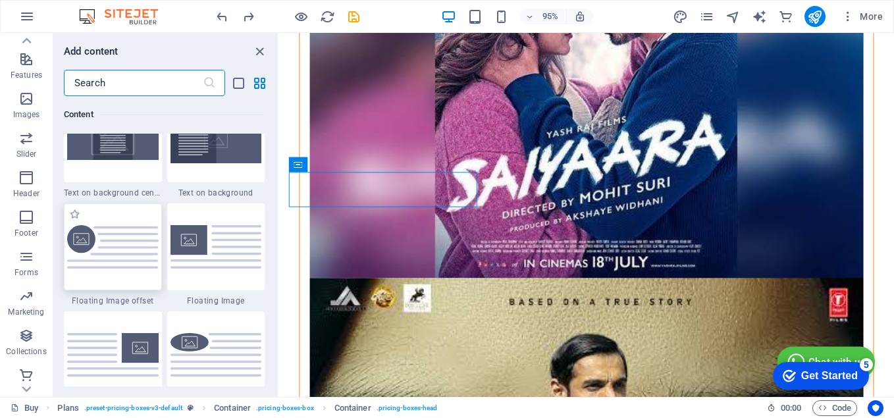
click at [121, 253] on img at bounding box center [112, 247] width 91 height 44
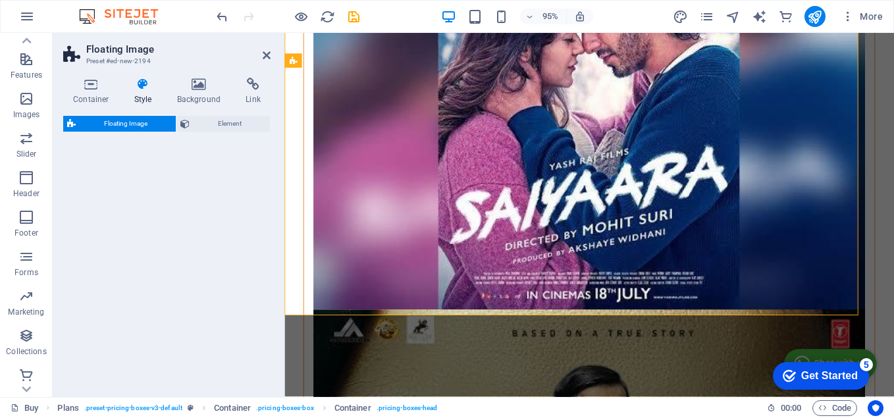
select select "%"
select select "rem"
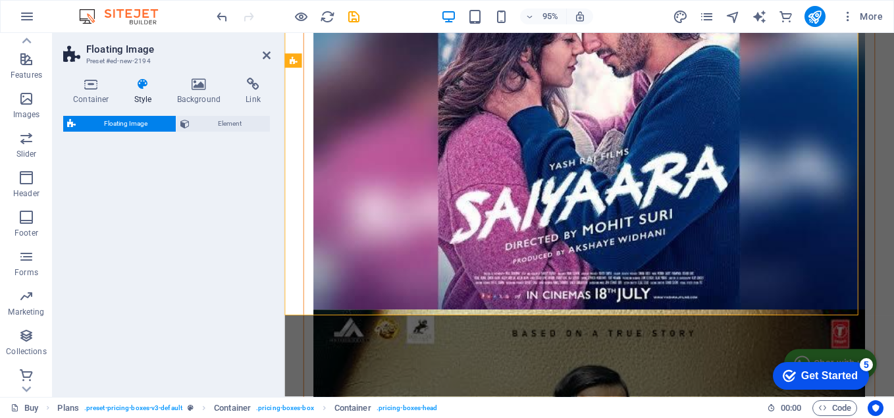
select select "%"
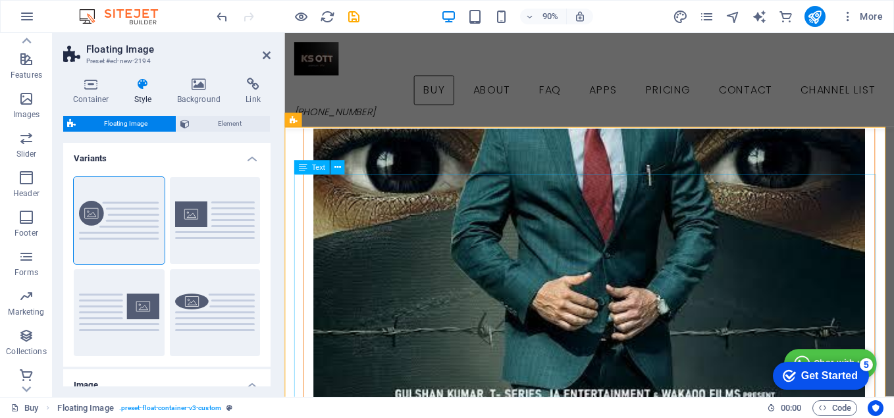
scroll to position [2068, 0]
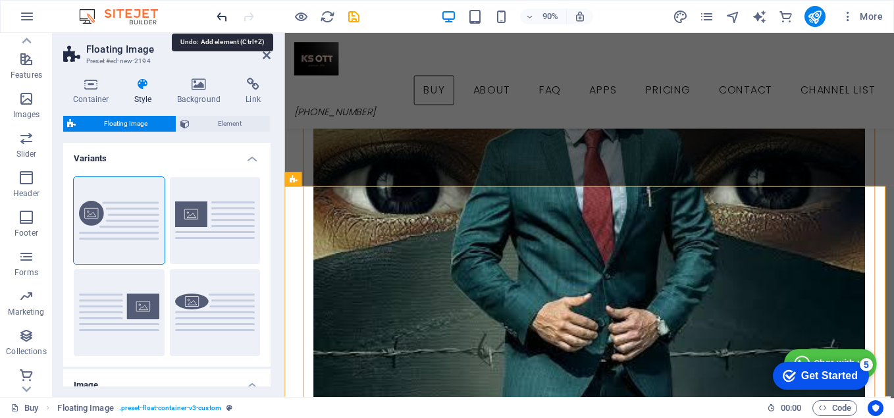
click at [221, 18] on icon "undo" at bounding box center [222, 16] width 15 height 15
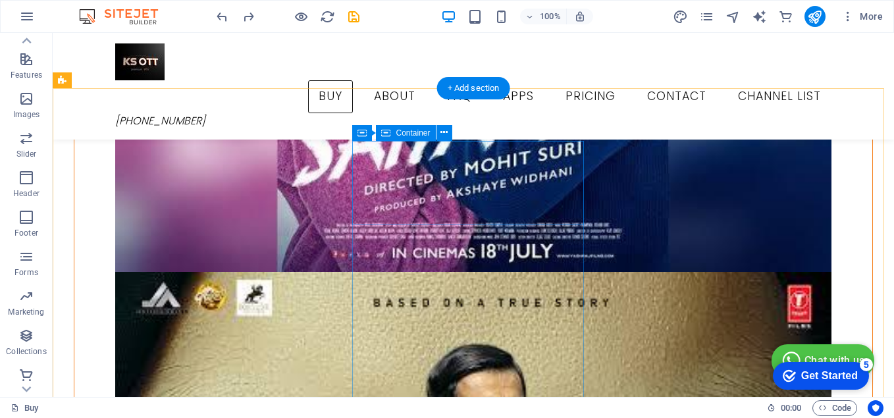
scroll to position [1875, 0]
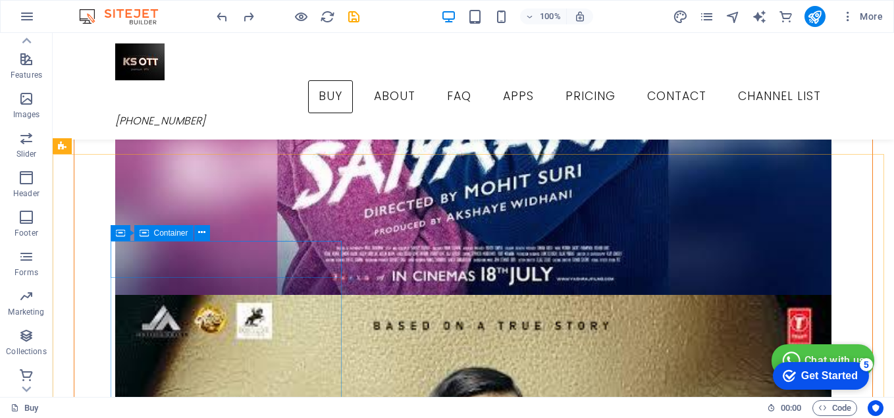
click at [147, 232] on icon at bounding box center [144, 233] width 9 height 16
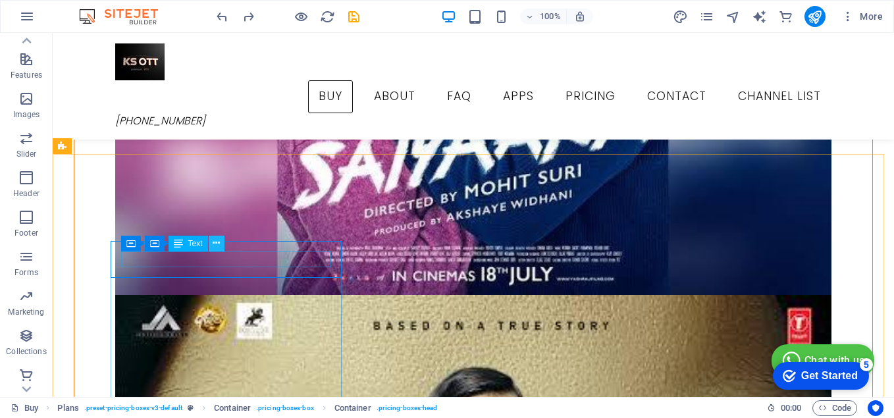
click at [218, 244] on icon at bounding box center [216, 243] width 7 height 14
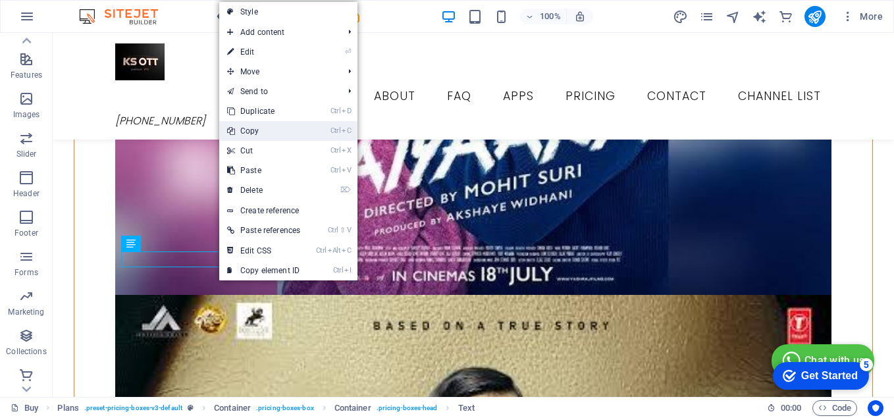
click at [262, 132] on link "Ctrl C Copy" at bounding box center [263, 131] width 89 height 20
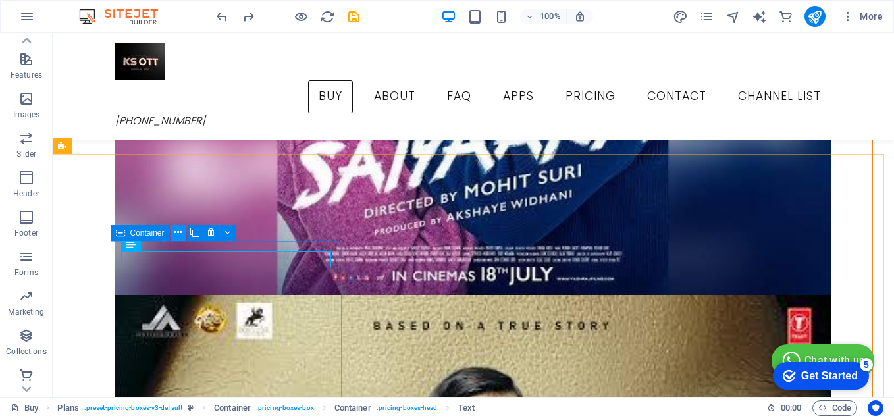
click at [178, 232] on icon at bounding box center [177, 233] width 7 height 14
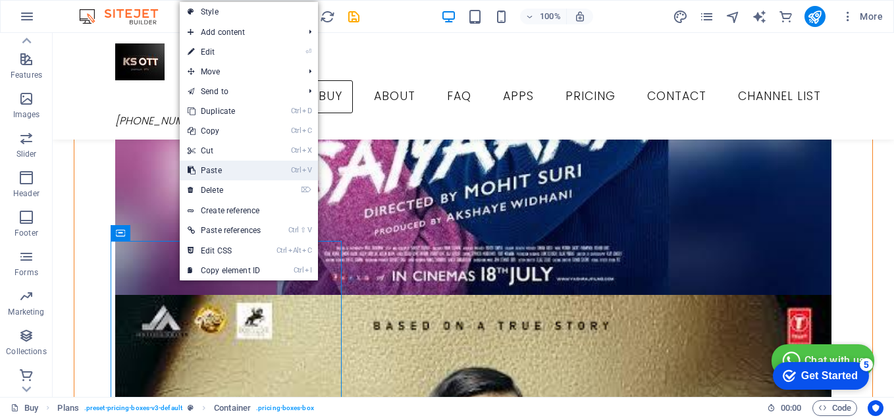
click at [219, 172] on link "Ctrl V Paste" at bounding box center [224, 171] width 89 height 20
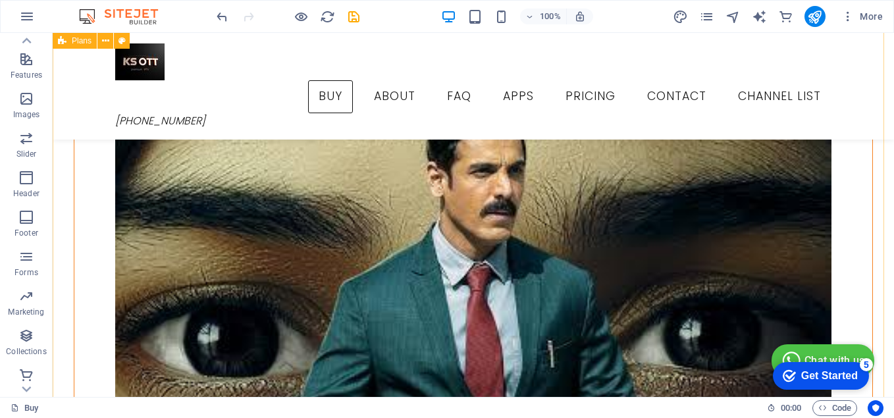
scroll to position [2135, 0]
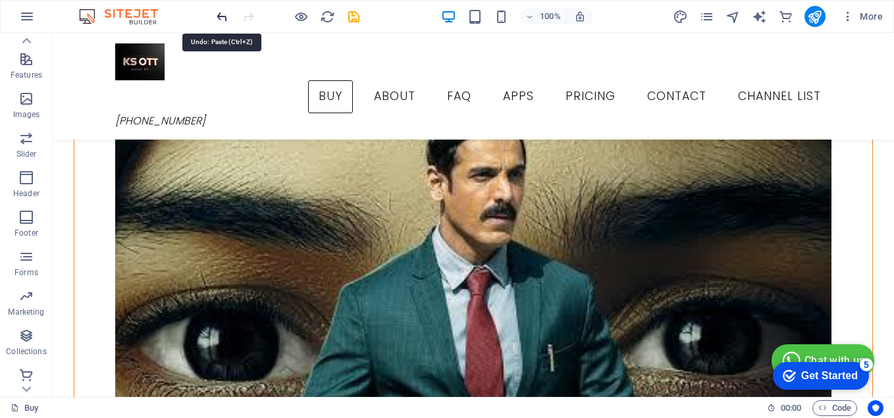
click at [222, 17] on icon "undo" at bounding box center [222, 16] width 15 height 15
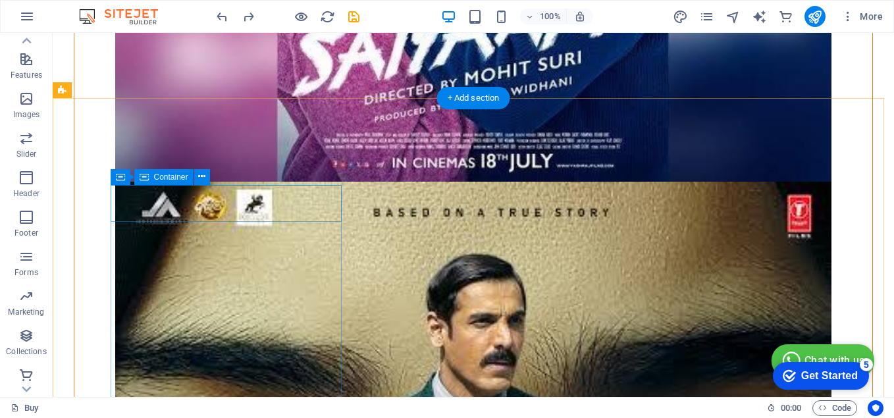
scroll to position [2037, 0]
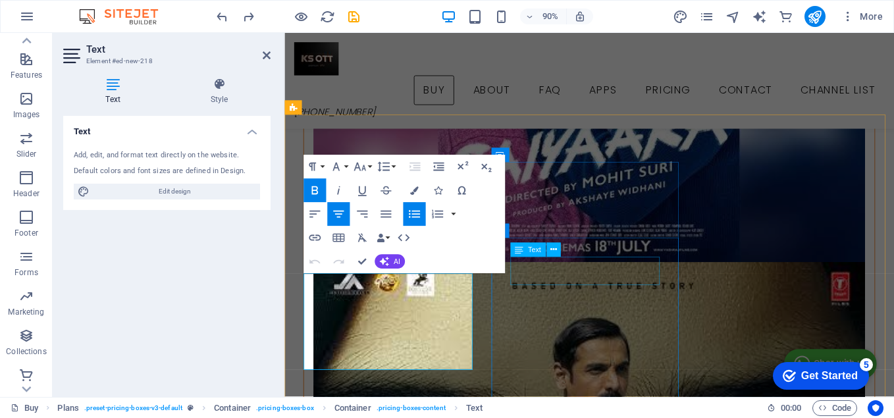
scroll to position [1653, 0]
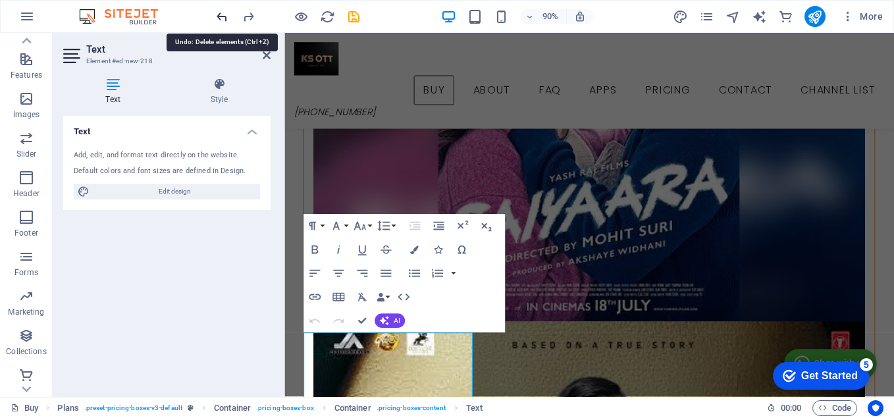
click at [223, 14] on icon "undo" at bounding box center [222, 16] width 15 height 15
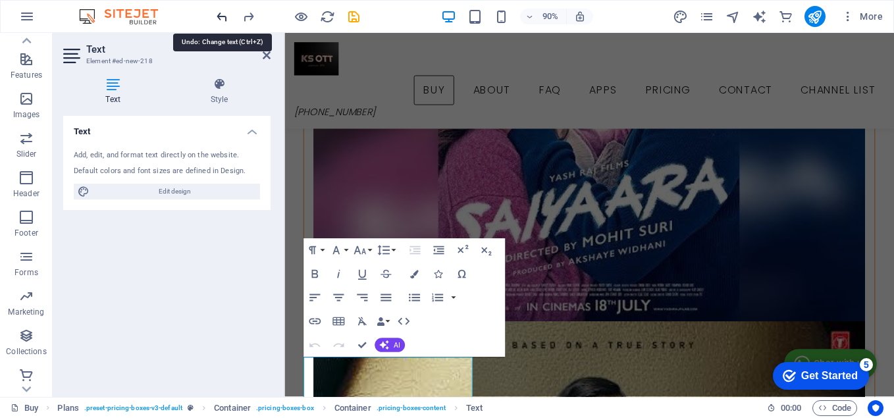
click at [223, 14] on icon "undo" at bounding box center [222, 16] width 15 height 15
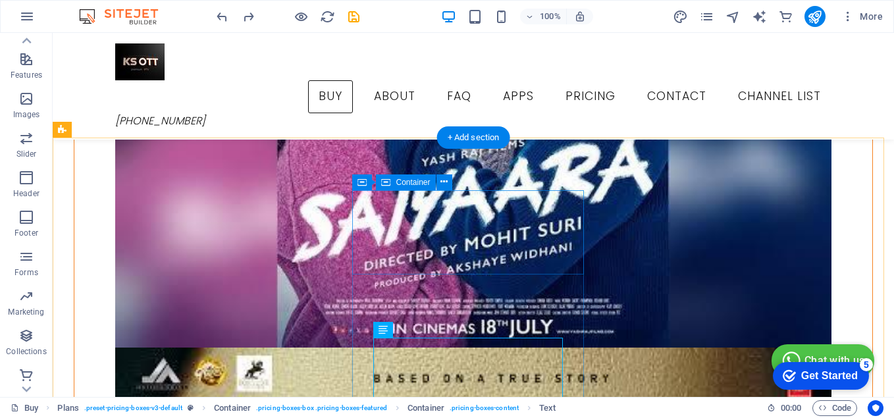
scroll to position [1821, 0]
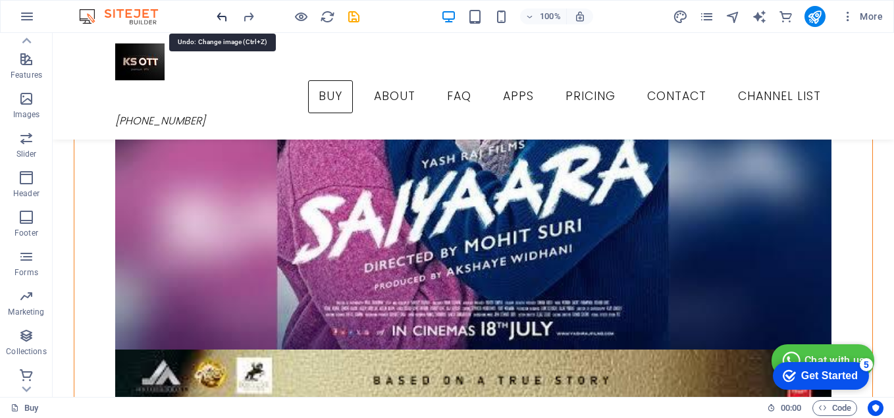
click at [220, 14] on icon "undo" at bounding box center [222, 16] width 15 height 15
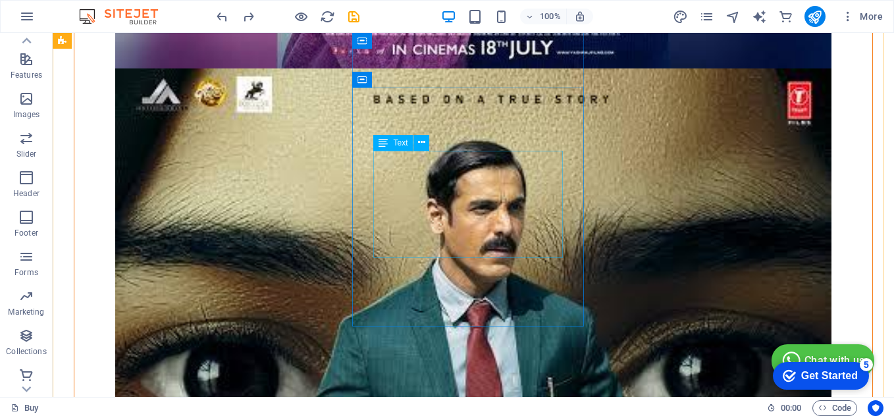
scroll to position [2281, 0]
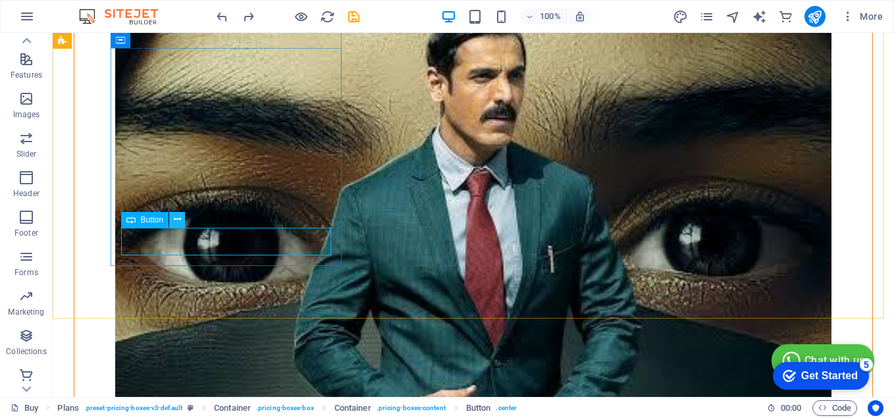
click at [181, 219] on button at bounding box center [177, 220] width 16 height 16
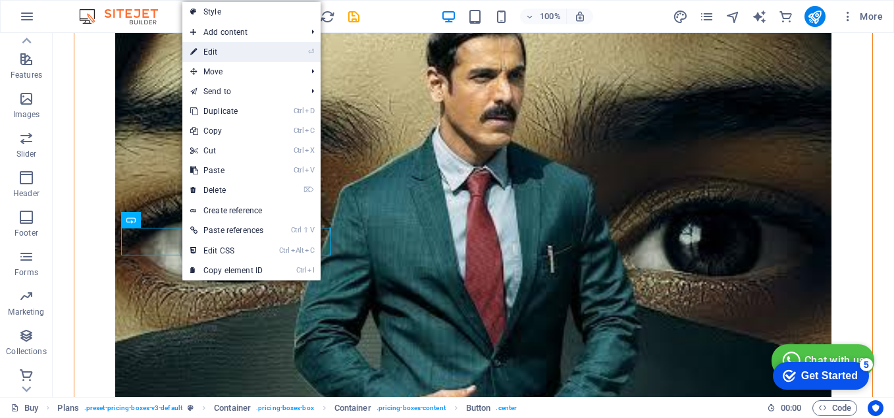
click at [234, 52] on link "⏎ Edit" at bounding box center [226, 52] width 89 height 20
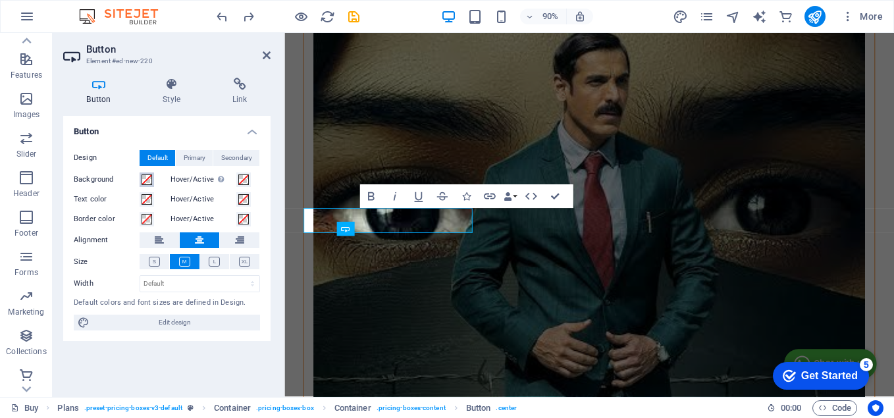
click at [147, 178] on span at bounding box center [147, 179] width 11 height 11
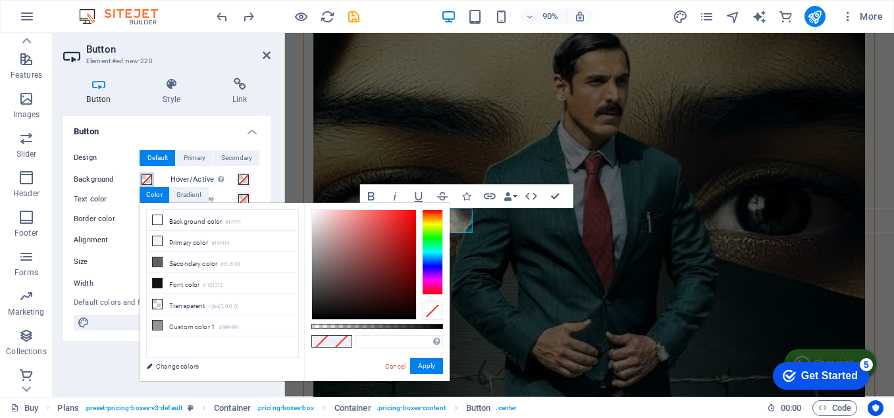
type input "#fa0303"
click at [414, 211] on div at bounding box center [364, 264] width 104 height 109
click at [434, 362] on button "Apply" at bounding box center [426, 366] width 33 height 16
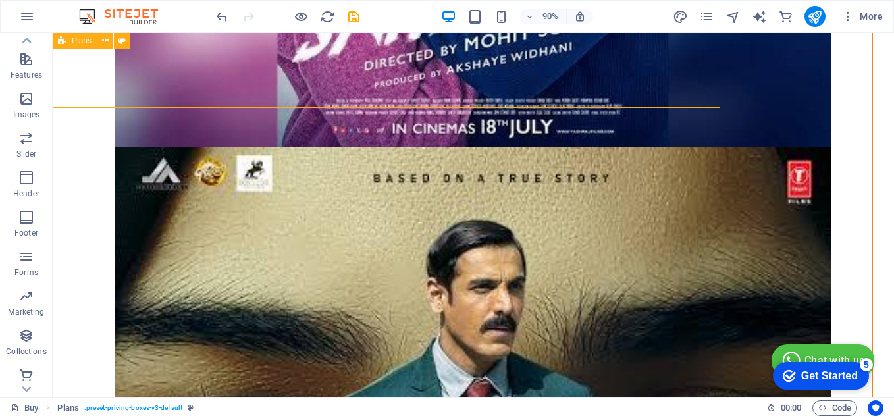
scroll to position [2281, 0]
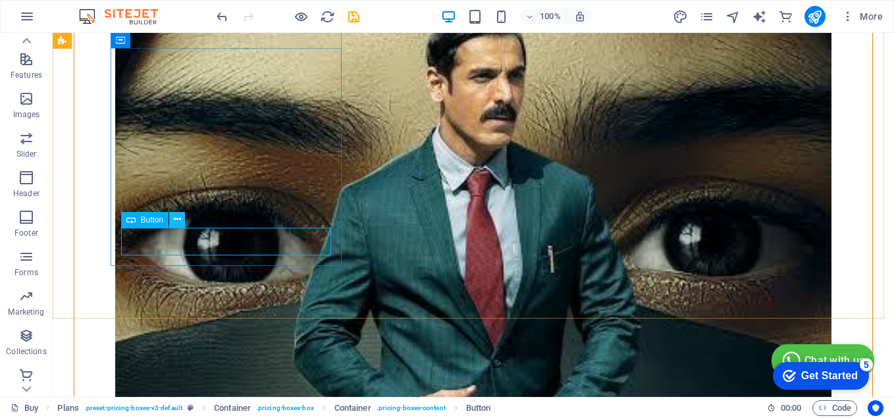
click at [177, 221] on icon at bounding box center [177, 220] width 7 height 14
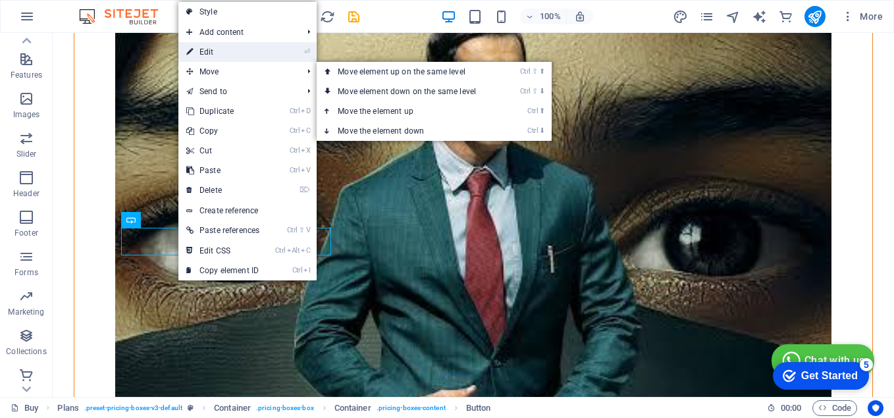
click at [222, 59] on link "⏎ Edit" at bounding box center [222, 52] width 89 height 20
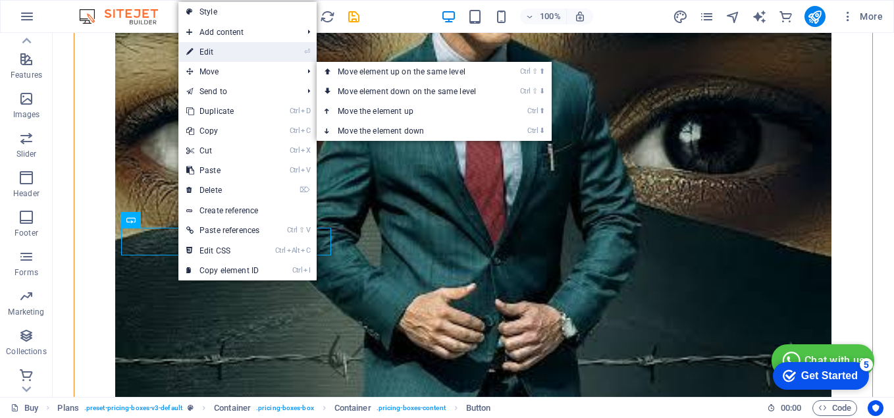
scroll to position [2071, 0]
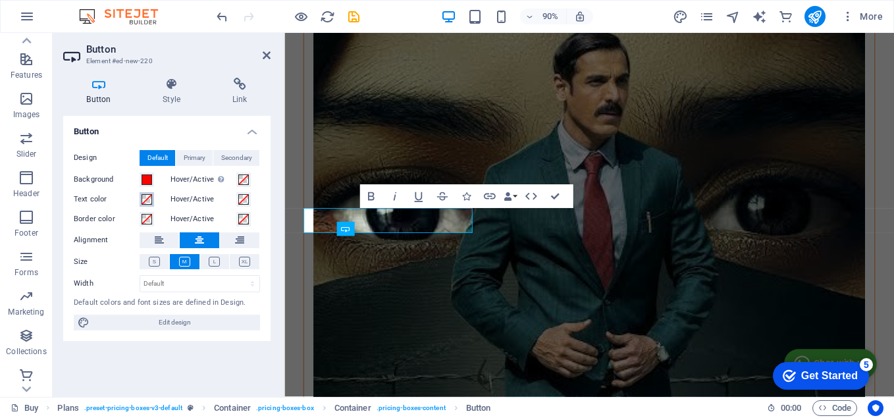
click at [148, 199] on span at bounding box center [147, 199] width 11 height 11
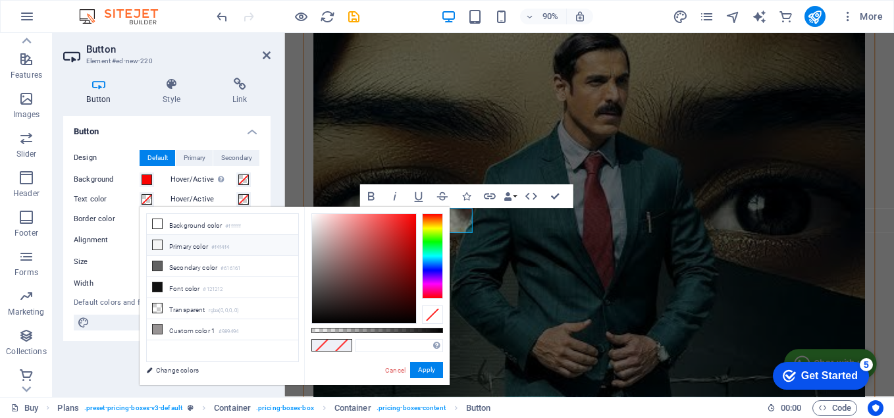
click at [187, 247] on li "Primary color #f4f4f4" at bounding box center [222, 245] width 151 height 21
drag, startPoint x: 443, startPoint y: 330, endPoint x: 294, endPoint y: 328, distance: 149.4
click at [297, 328] on div "less Background color #ffffff Primary color #f4f4f4 Secondary color #616161 Fon…" at bounding box center [295, 296] width 310 height 178
click at [426, 365] on button "Apply" at bounding box center [426, 370] width 33 height 16
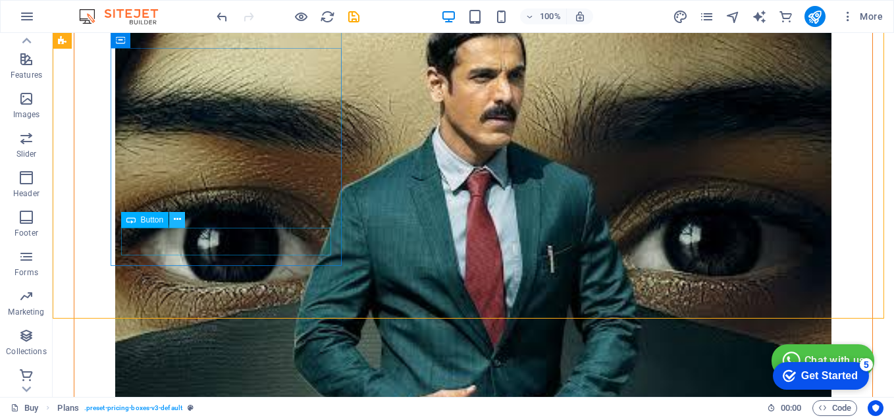
click at [182, 222] on button at bounding box center [177, 220] width 16 height 16
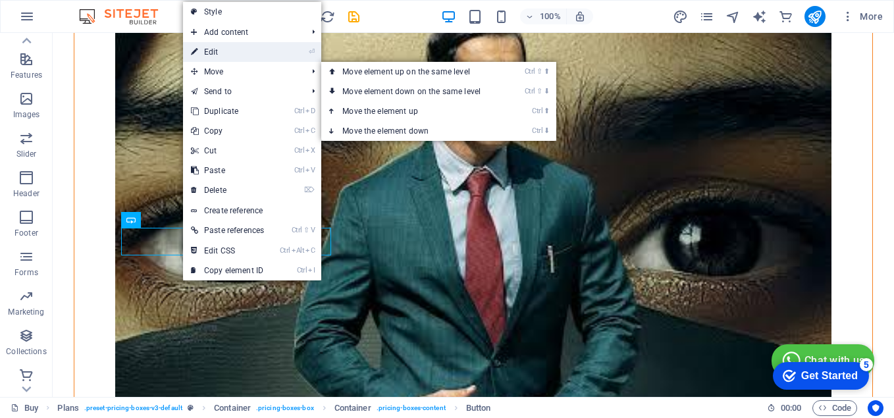
click at [231, 56] on link "⏎ Edit" at bounding box center [227, 52] width 89 height 20
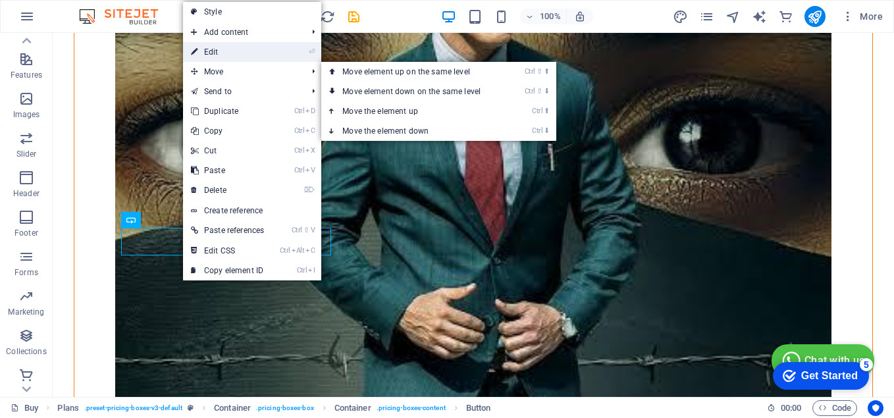
scroll to position [2071, 0]
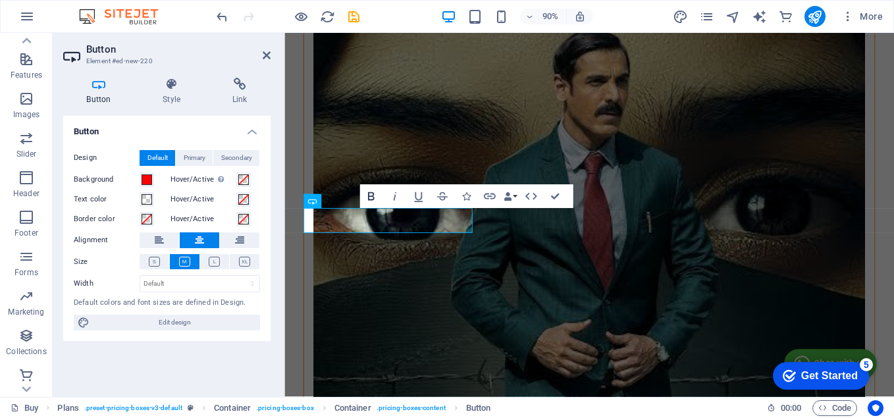
click at [371, 195] on icon "button" at bounding box center [371, 197] width 14 height 14
click at [149, 199] on span at bounding box center [147, 199] width 11 height 11
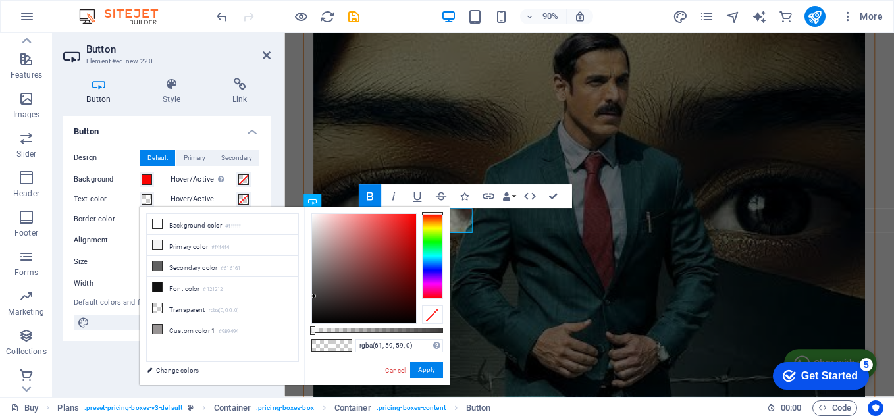
click at [314, 296] on div at bounding box center [364, 268] width 104 height 109
drag, startPoint x: 314, startPoint y: 294, endPoint x: 313, endPoint y: 211, distance: 82.3
click at [313, 211] on div at bounding box center [312, 213] width 5 height 5
click at [421, 369] on button "Apply" at bounding box center [426, 370] width 33 height 16
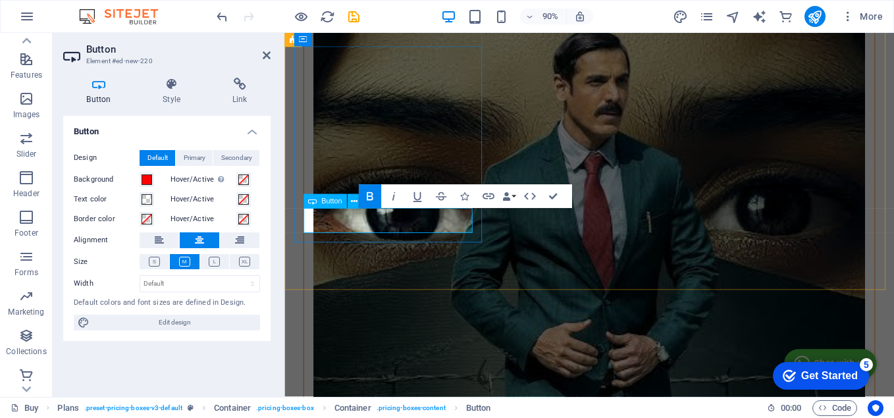
click at [463, 197] on icon "button" at bounding box center [464, 196] width 9 height 9
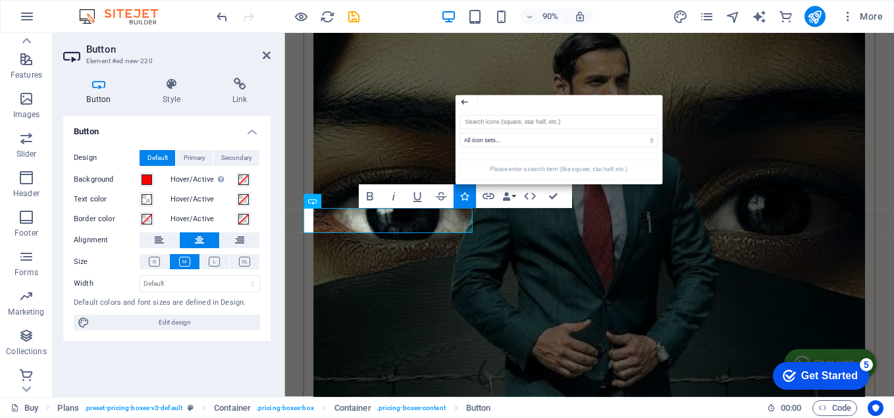
click at [465, 104] on icon "button" at bounding box center [464, 102] width 10 height 14
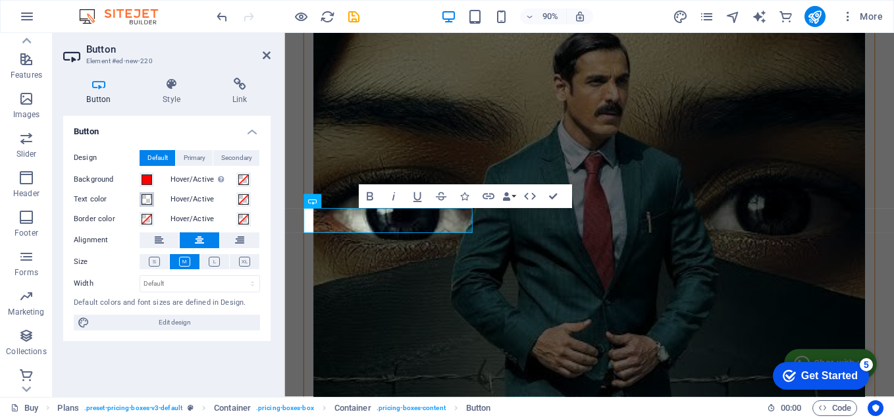
click at [143, 201] on span at bounding box center [147, 199] width 11 height 11
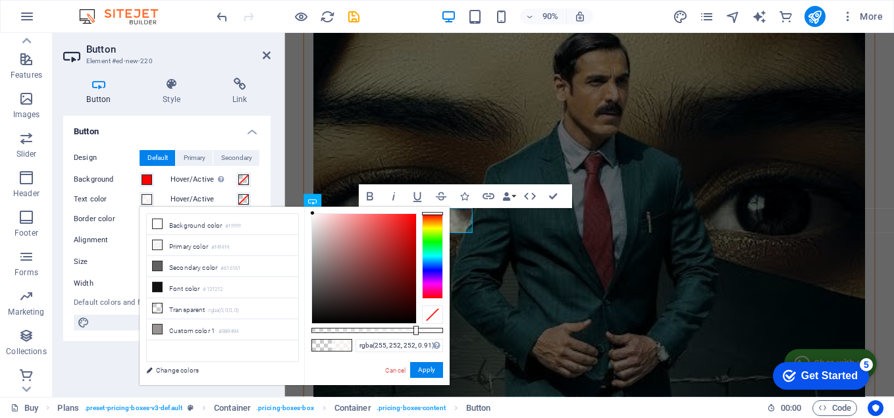
type input "rgba(255, 252, 252, 0.915)"
drag, startPoint x: 319, startPoint y: 329, endPoint x: 432, endPoint y: 337, distance: 112.8
click at [432, 337] on div "rgba(255, 252, 252, 0.915) Supported formats #0852ed rgb(8, 82, 237) rgba(8, 82…" at bounding box center [376, 391] width 145 height 369
drag, startPoint x: 435, startPoint y: 335, endPoint x: 354, endPoint y: 337, distance: 81.0
click at [354, 337] on div "rgba(255, 252, 252, 0.915) Supported formats #0852ed rgb(8, 82, 237) rgba(8, 82…" at bounding box center [376, 391] width 145 height 369
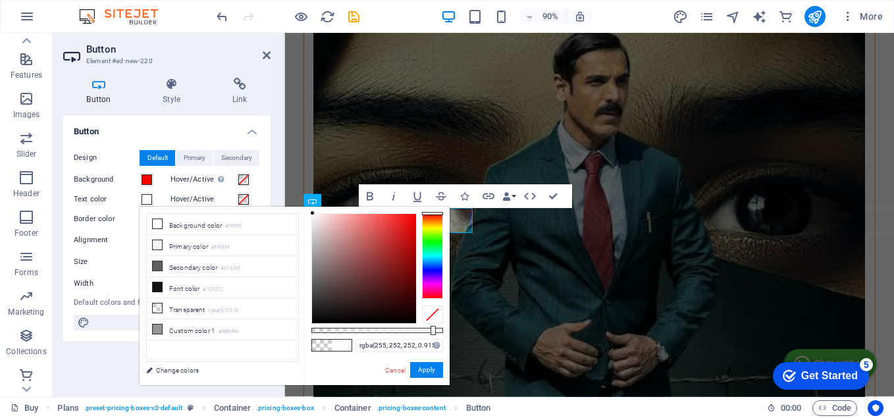
click at [433, 318] on div at bounding box center [432, 314] width 21 height 18
click at [326, 346] on span at bounding box center [322, 345] width 20 height 11
drag, startPoint x: 311, startPoint y: 330, endPoint x: 421, endPoint y: 337, distance: 110.1
click at [411, 336] on div "rgba(255, 252, 252, 0.685) Supported formats #0852ed rgb(8, 82, 237) rgba(8, 82…" at bounding box center [376, 391] width 145 height 369
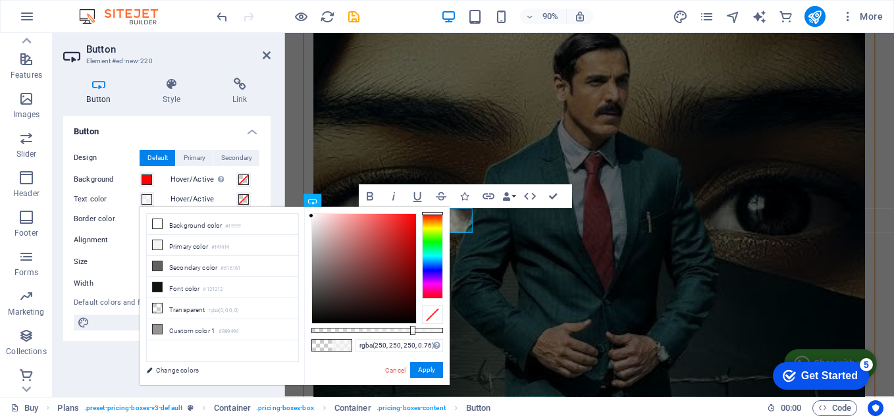
type input "rgba(253, 253, 253, 0.76)"
drag, startPoint x: 318, startPoint y: 228, endPoint x: 305, endPoint y: 214, distance: 19.6
click at [305, 214] on div "rgba(253, 253, 253, 0.76) Supported formats #0852ed rgb(8, 82, 237) rgba(8, 82,…" at bounding box center [376, 391] width 145 height 369
click at [425, 370] on button "Apply" at bounding box center [426, 370] width 33 height 16
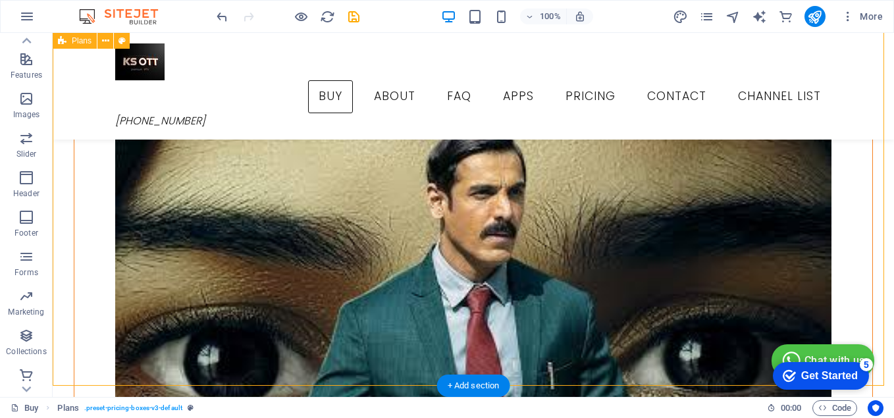
scroll to position [1952, 0]
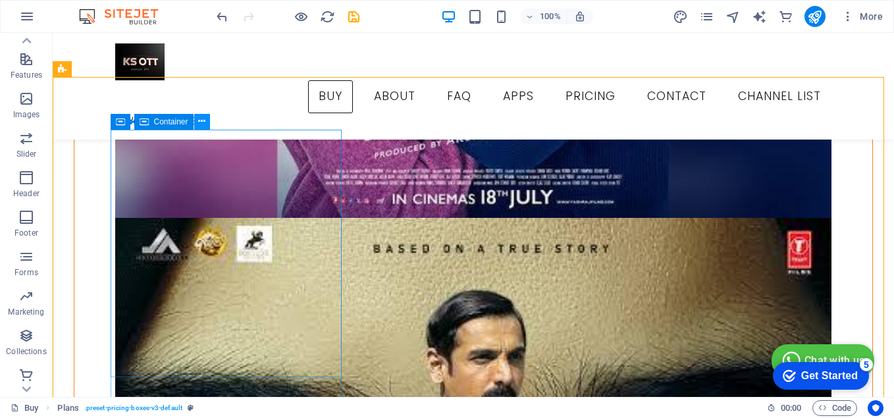
click at [205, 120] on icon at bounding box center [201, 122] width 7 height 14
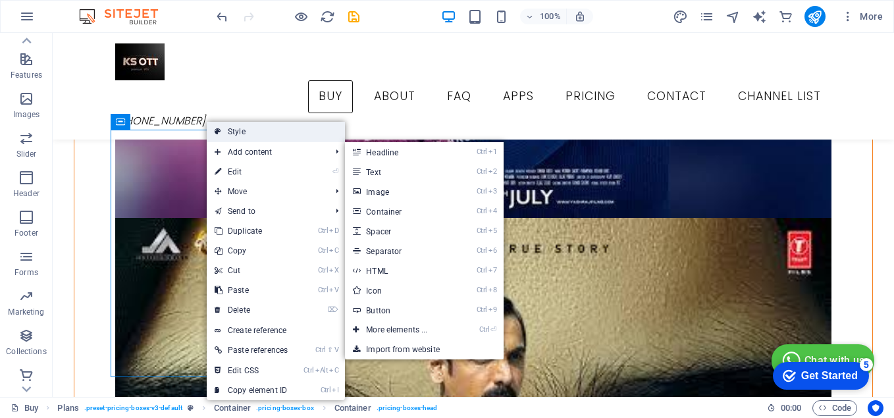
click at [255, 139] on link "Style" at bounding box center [276, 132] width 138 height 20
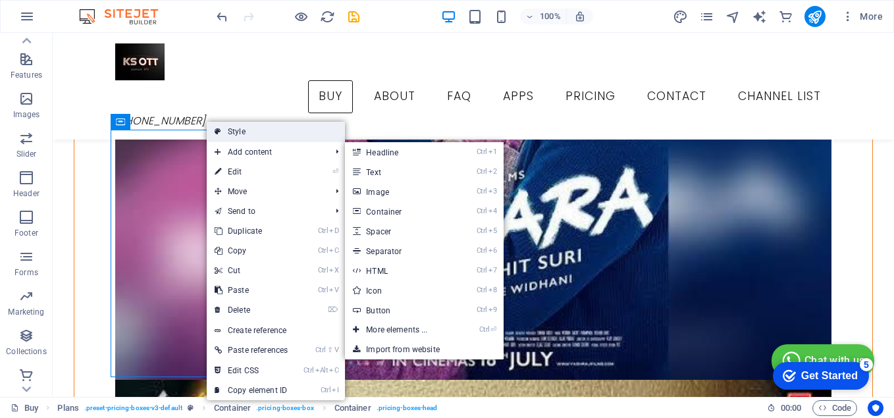
select select "rem"
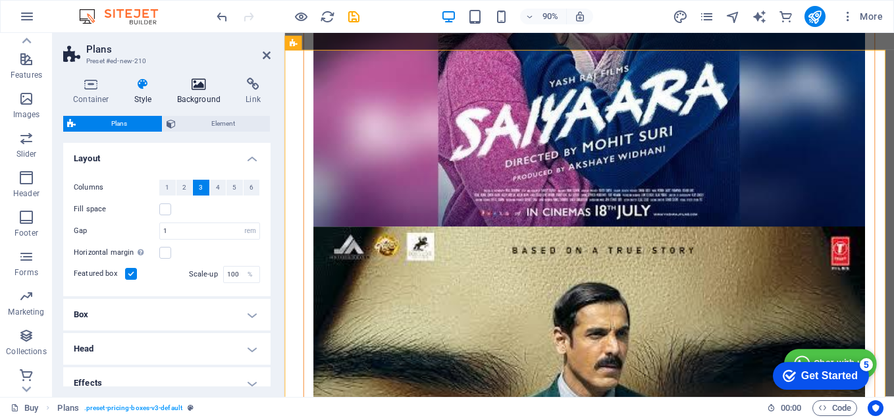
click at [197, 93] on h4 "Background" at bounding box center [201, 92] width 69 height 28
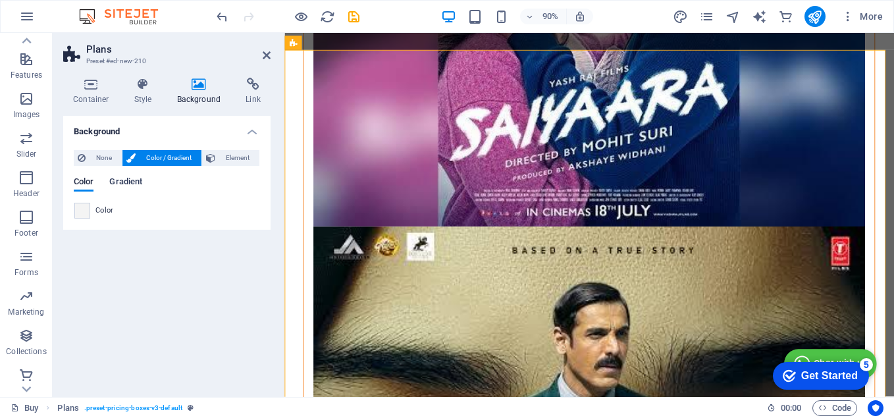
click at [125, 183] on span "Gradient" at bounding box center [125, 183] width 33 height 18
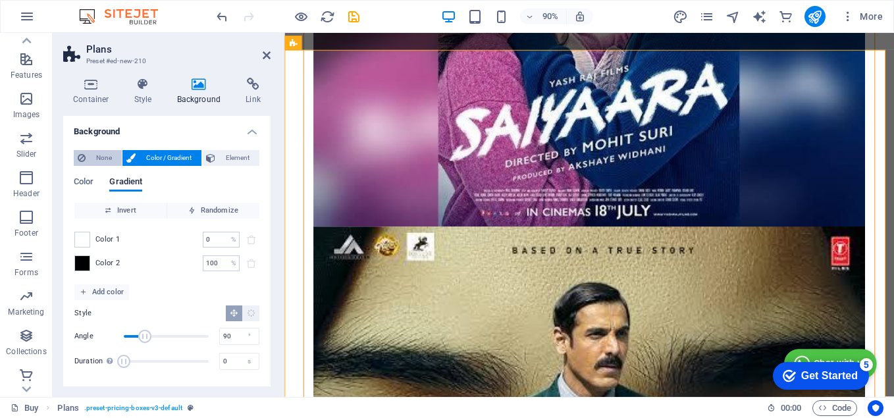
click at [105, 158] on span "None" at bounding box center [104, 158] width 28 height 16
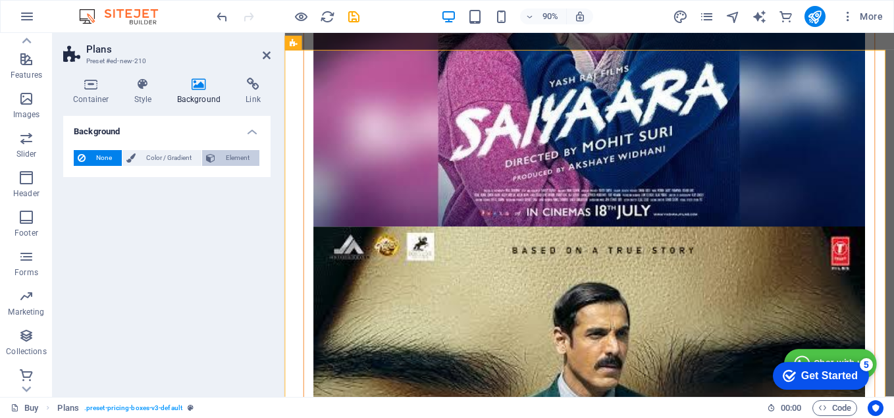
click at [218, 155] on button "Element" at bounding box center [230, 158] width 57 height 16
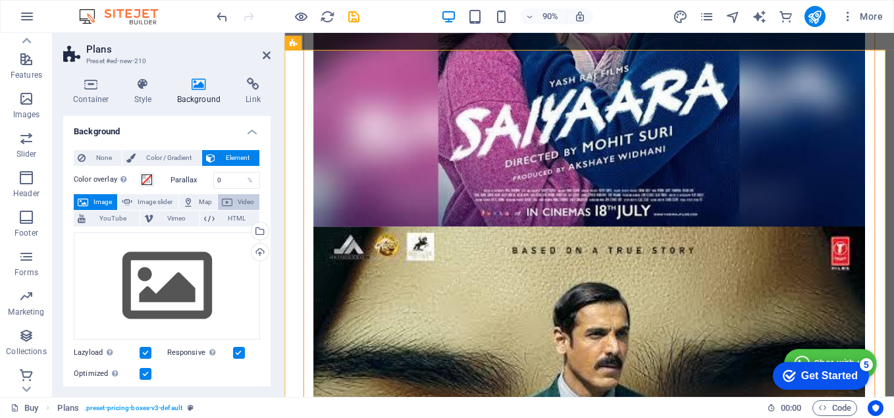
click at [247, 201] on span "Video" at bounding box center [245, 202] width 19 height 16
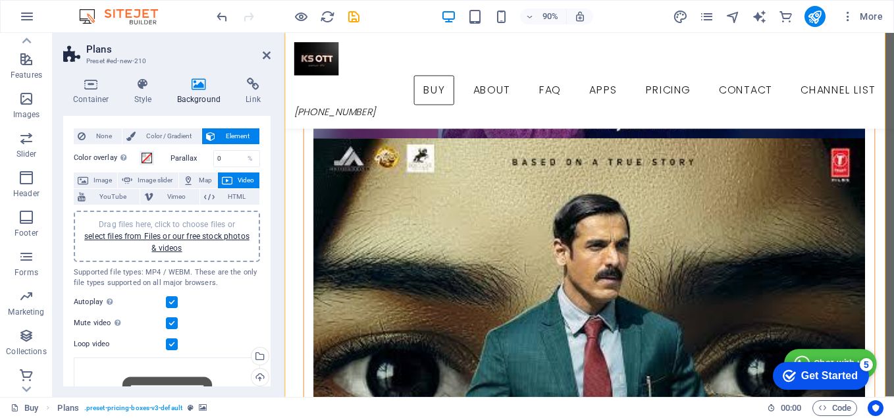
scroll to position [0, 0]
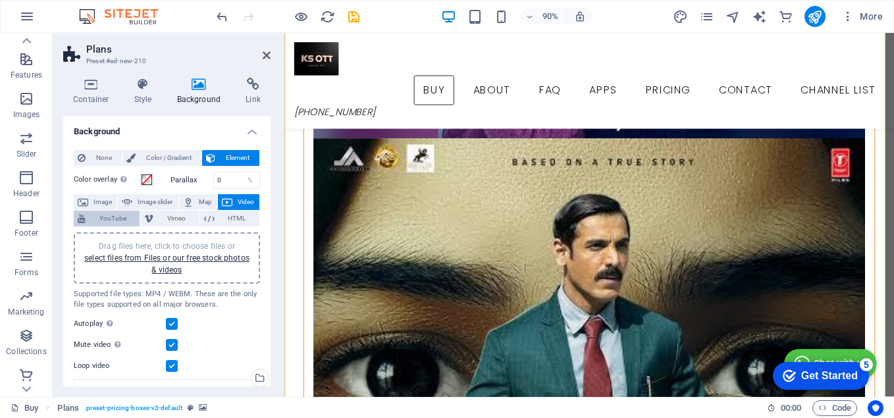
click at [109, 220] on span "YouTube" at bounding box center [113, 219] width 46 height 16
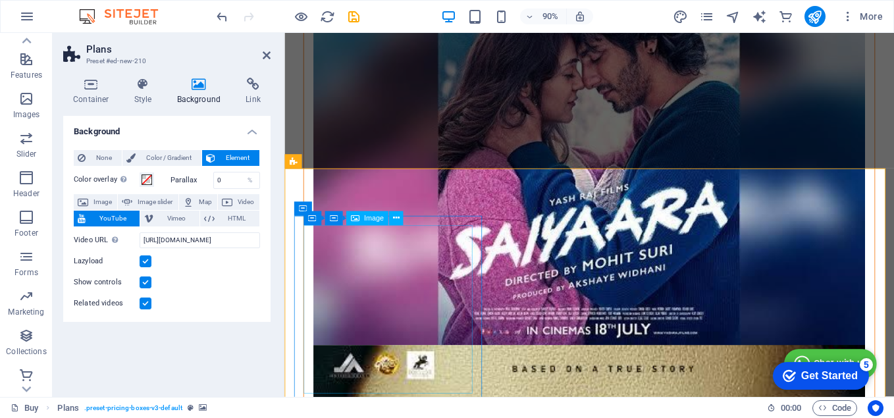
scroll to position [1725, 0]
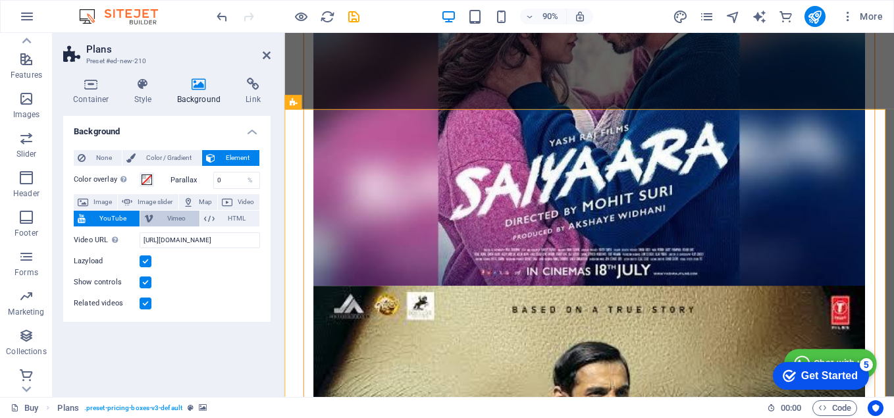
click at [172, 219] on span "Vimeo" at bounding box center [176, 219] width 38 height 16
select select "ar16_9"
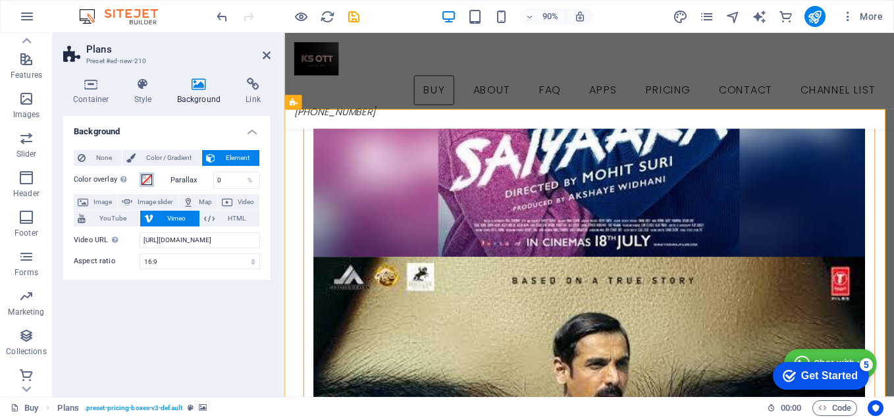
click at [148, 181] on span at bounding box center [147, 179] width 11 height 11
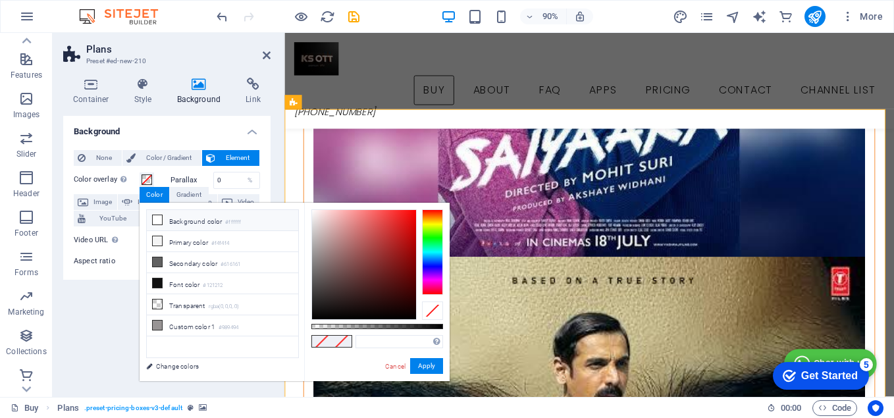
click at [179, 222] on li "Background color #ffffff" at bounding box center [222, 220] width 151 height 21
drag, startPoint x: 320, startPoint y: 217, endPoint x: 423, endPoint y: 219, distance: 103.4
click at [423, 219] on div at bounding box center [377, 264] width 132 height 111
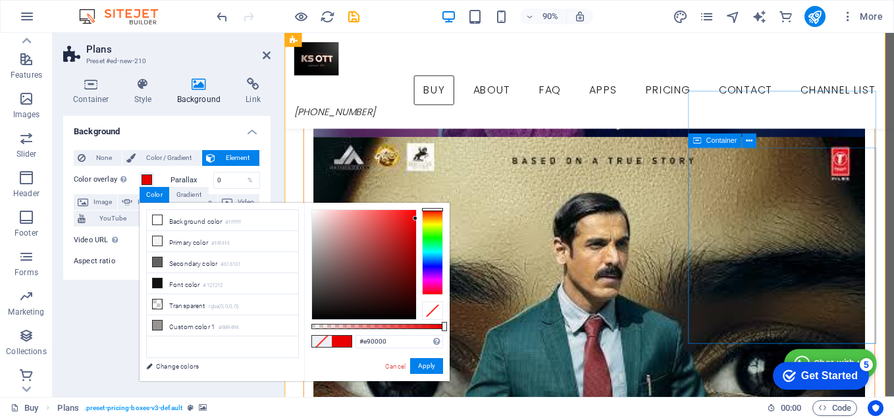
scroll to position [1856, 0]
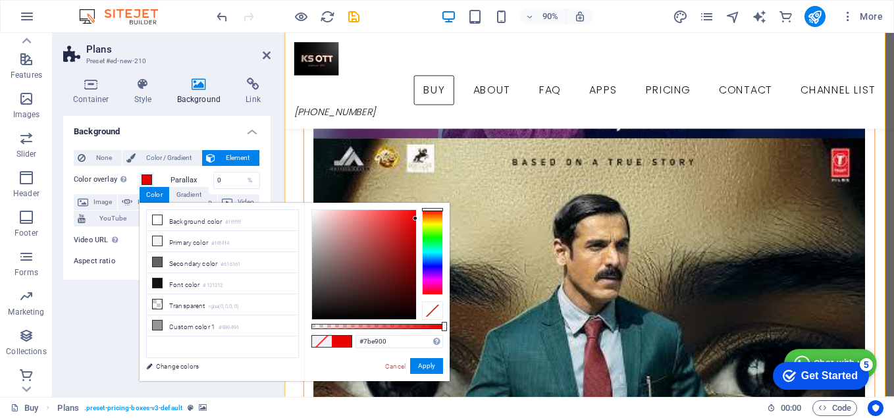
click at [435, 230] on div at bounding box center [432, 252] width 21 height 86
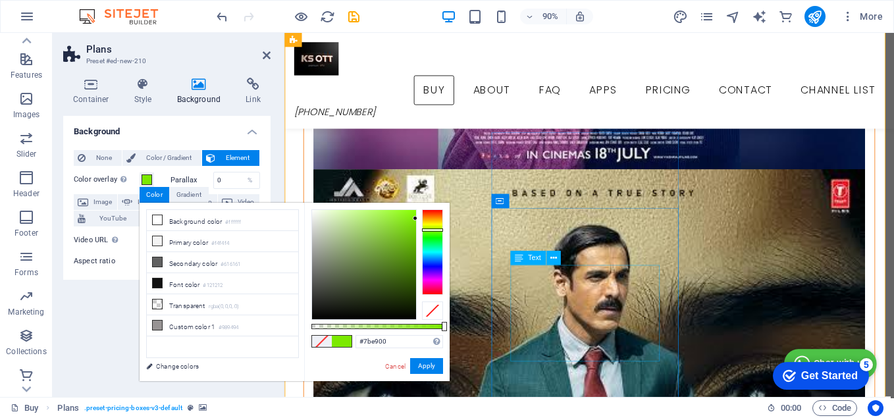
scroll to position [1790, 0]
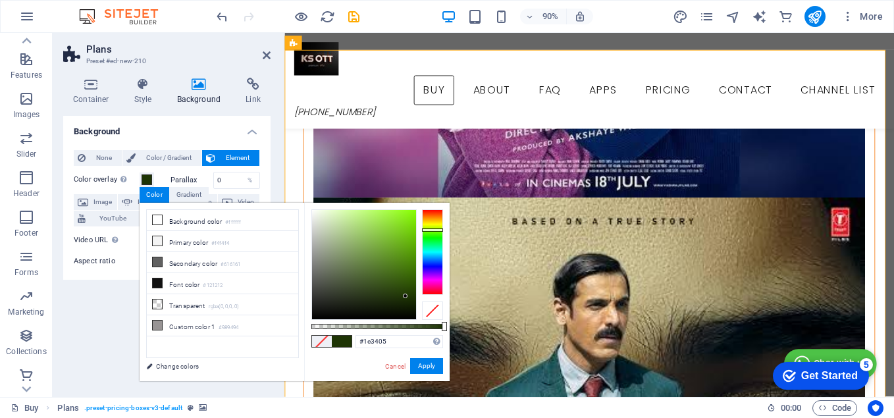
type input "#1d3404"
drag, startPoint x: 394, startPoint y: 270, endPoint x: 408, endPoint y: 296, distance: 29.7
click at [408, 296] on div at bounding box center [364, 264] width 104 height 109
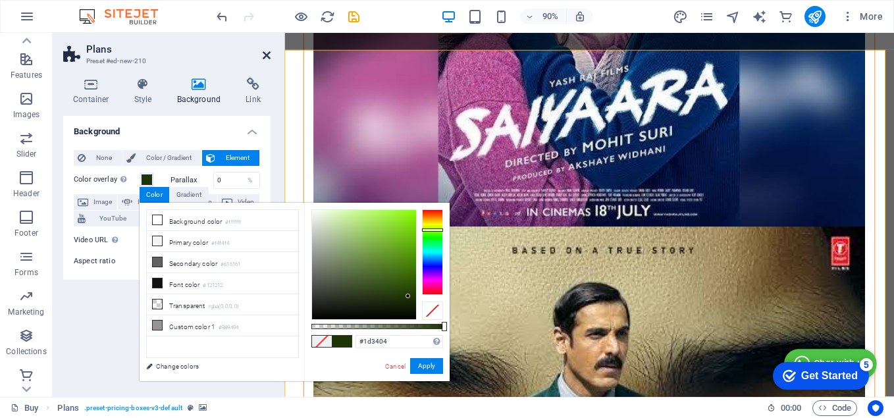
click at [263, 57] on icon at bounding box center [267, 55] width 8 height 11
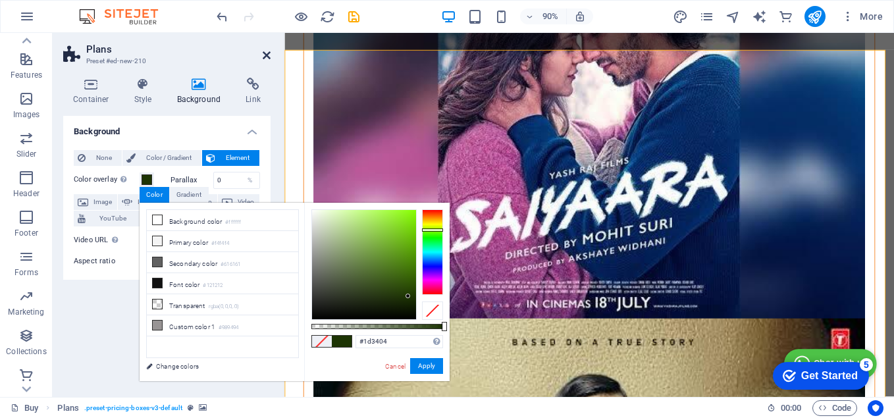
scroll to position [1952, 0]
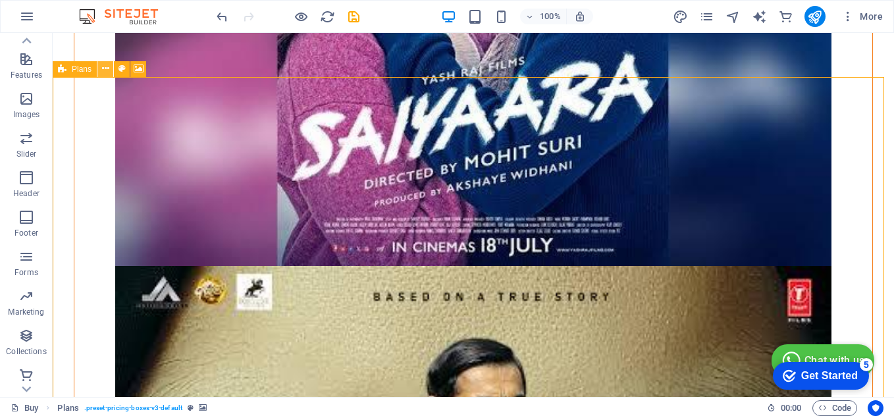
click at [105, 72] on icon at bounding box center [105, 69] width 7 height 14
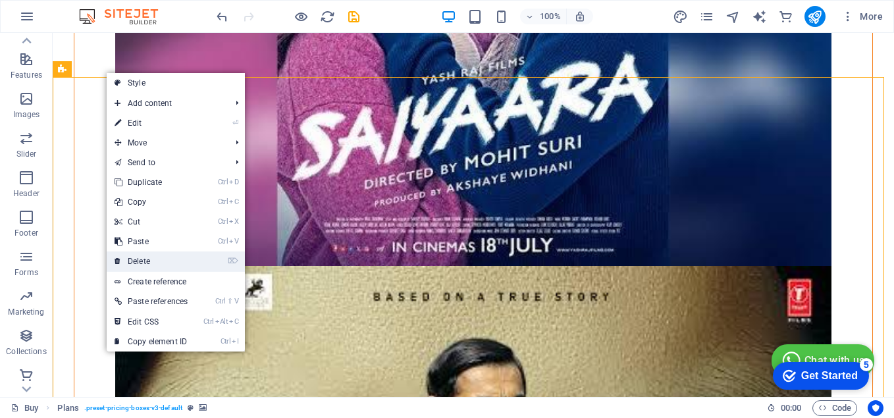
click at [155, 266] on link "⌦ Delete" at bounding box center [151, 261] width 89 height 20
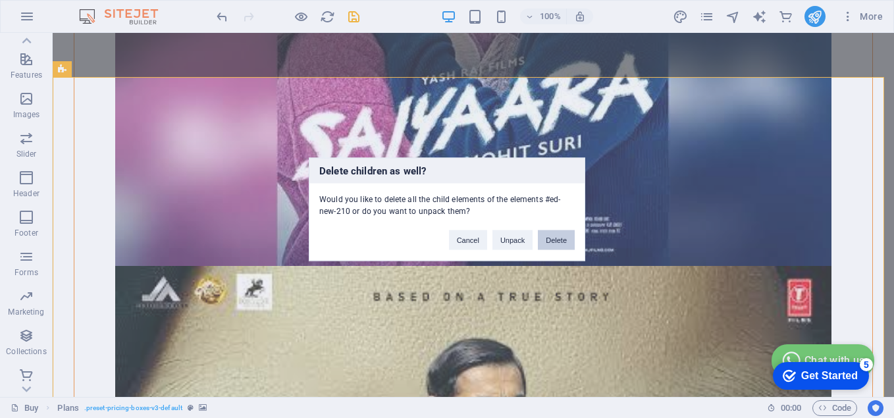
click at [548, 240] on button "Delete" at bounding box center [556, 240] width 37 height 20
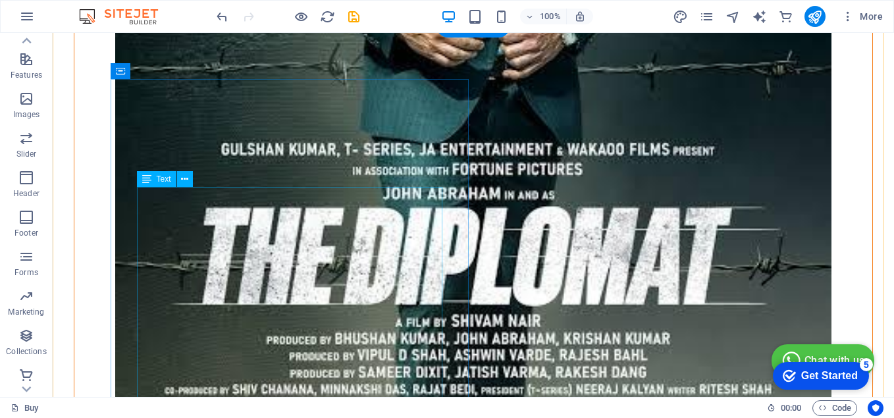
scroll to position [2676, 0]
